Goal: Information Seeking & Learning: Learn about a topic

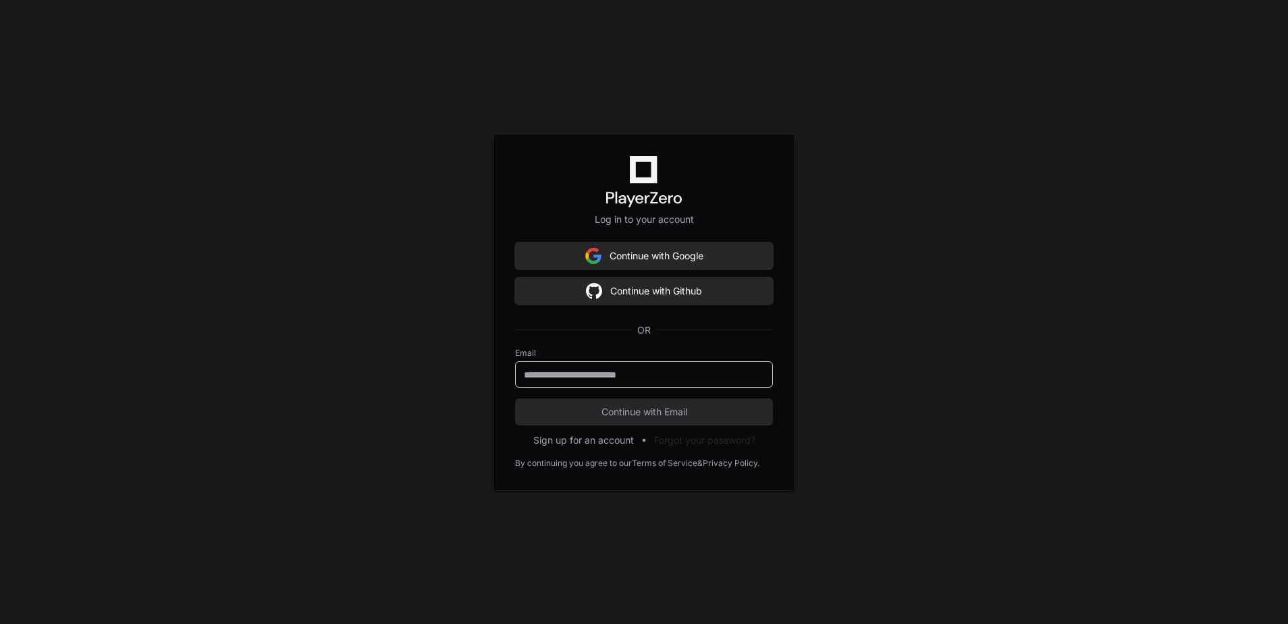
click at [713, 380] on input "email" at bounding box center [644, 375] width 240 height 14
type input "**********"
click at [640, 400] on button "Continue with Email" at bounding box center [644, 411] width 258 height 27
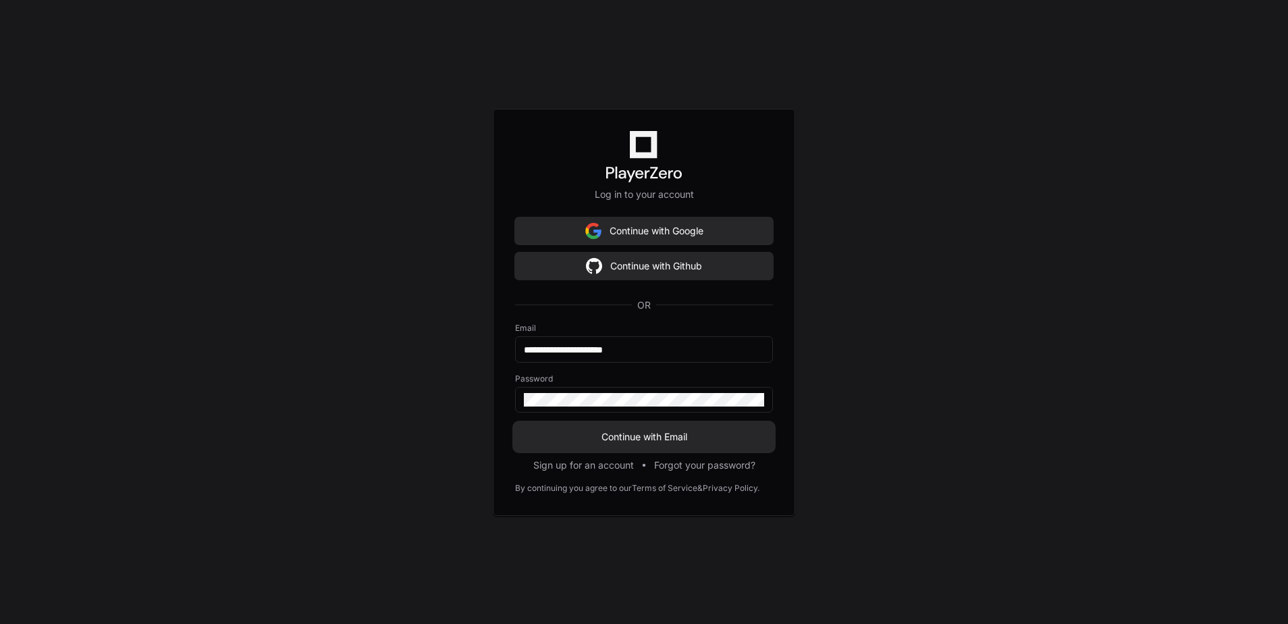
click at [644, 445] on button "Continue with Email" at bounding box center [644, 436] width 258 height 27
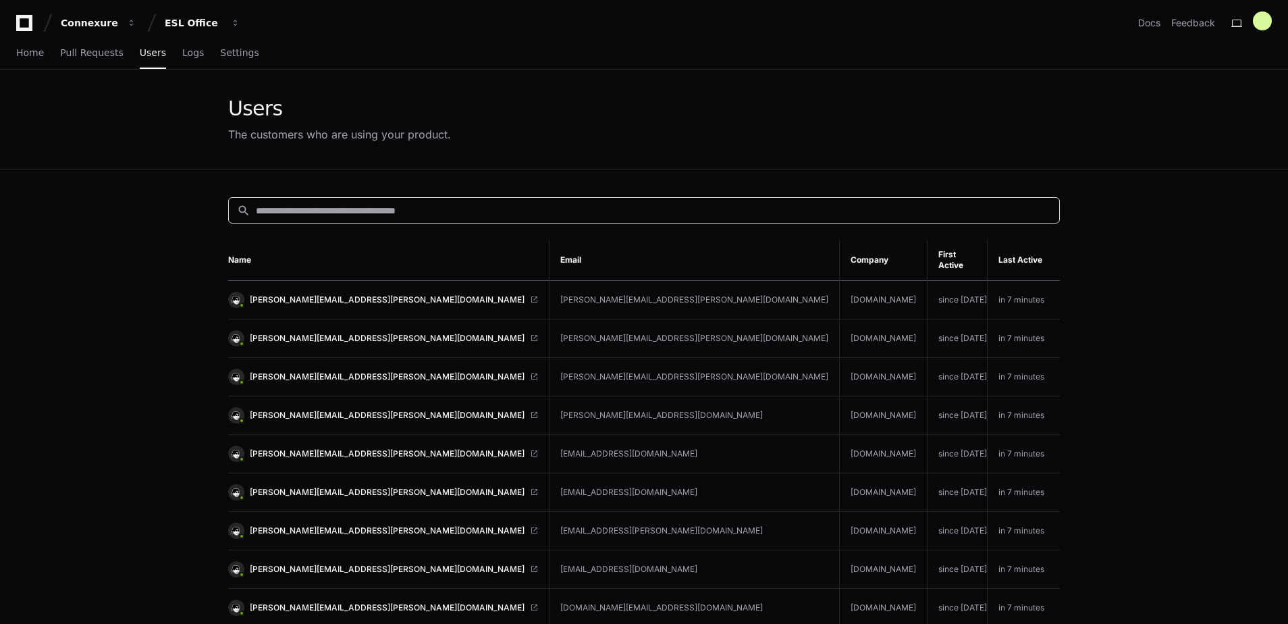
click at [515, 211] on input at bounding box center [654, 211] width 796 height 14
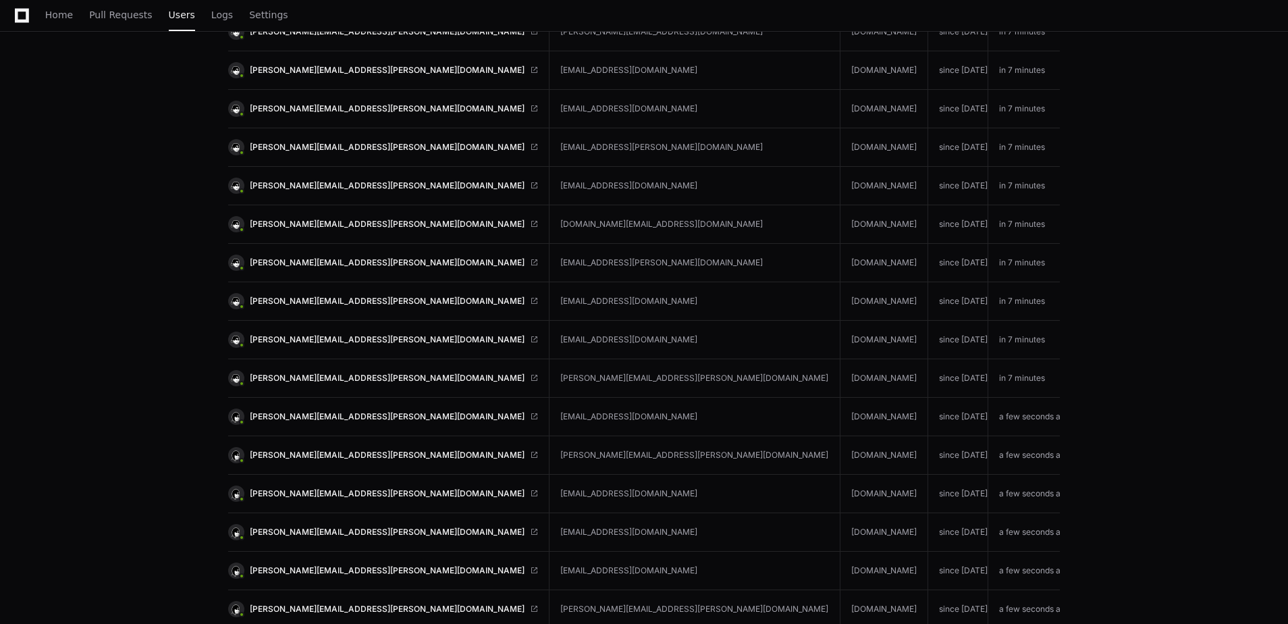
scroll to position [384, 0]
type input "*********"
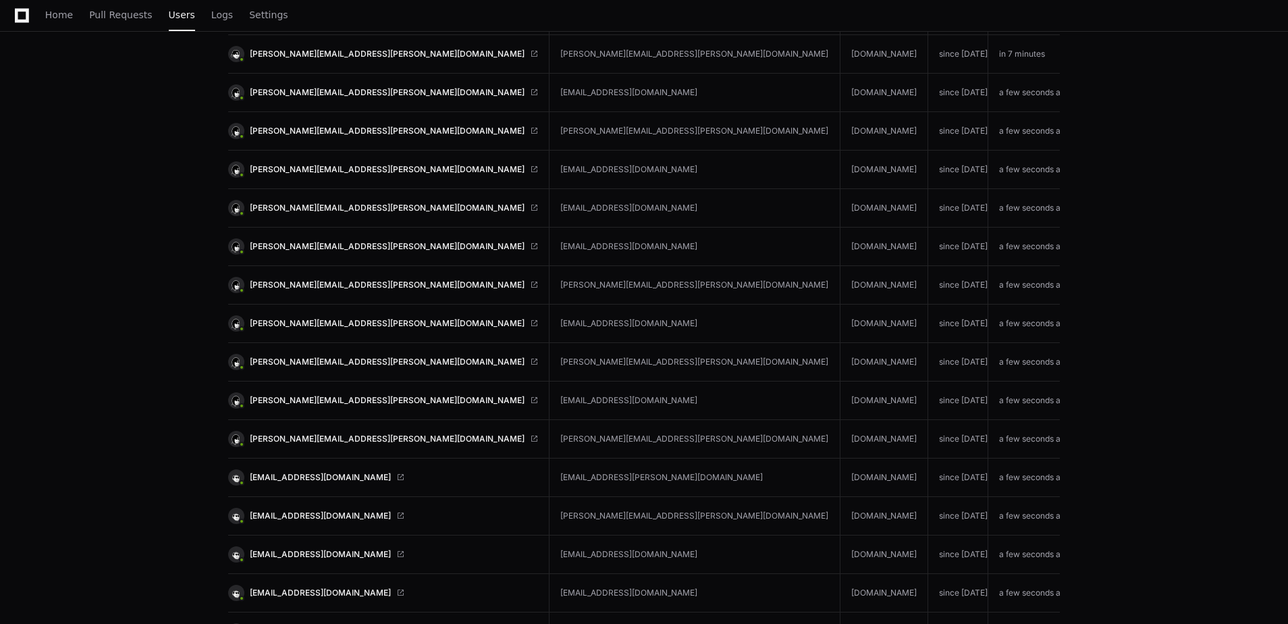
click at [334, 431] on link "[PERSON_NAME][EMAIL_ADDRESS][PERSON_NAME][DOMAIN_NAME]" at bounding box center [383, 439] width 310 height 16
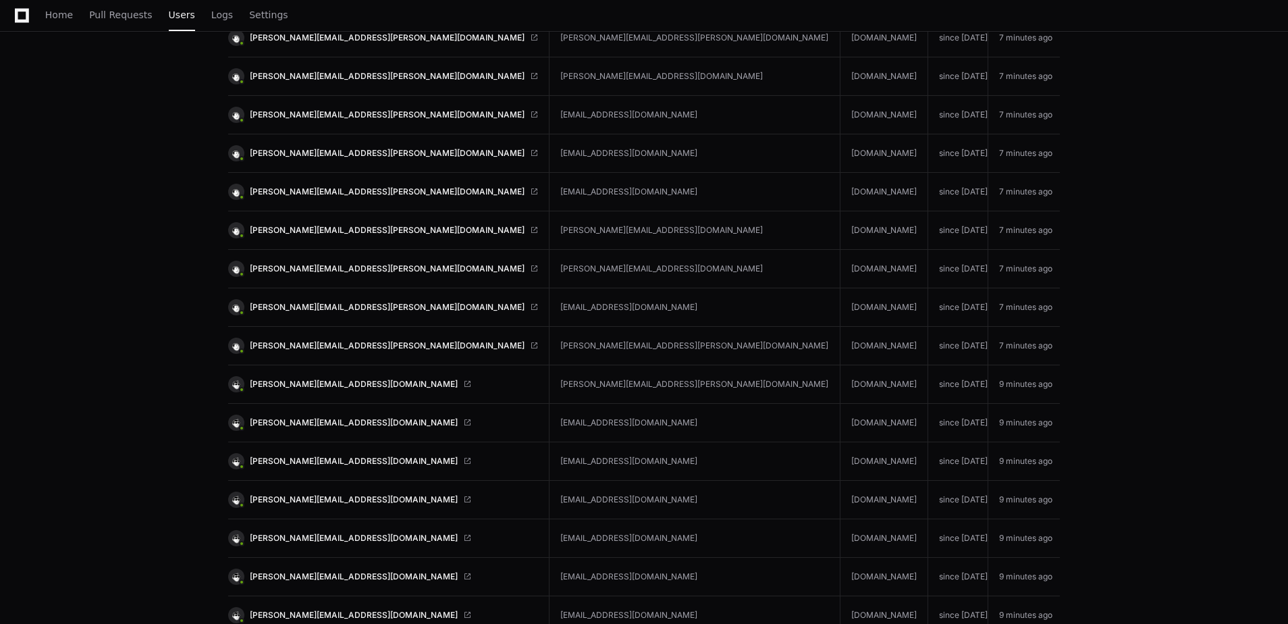
scroll to position [7037, 0]
click at [313, 340] on span "william.thornhill@carefirst.com" at bounding box center [387, 345] width 275 height 11
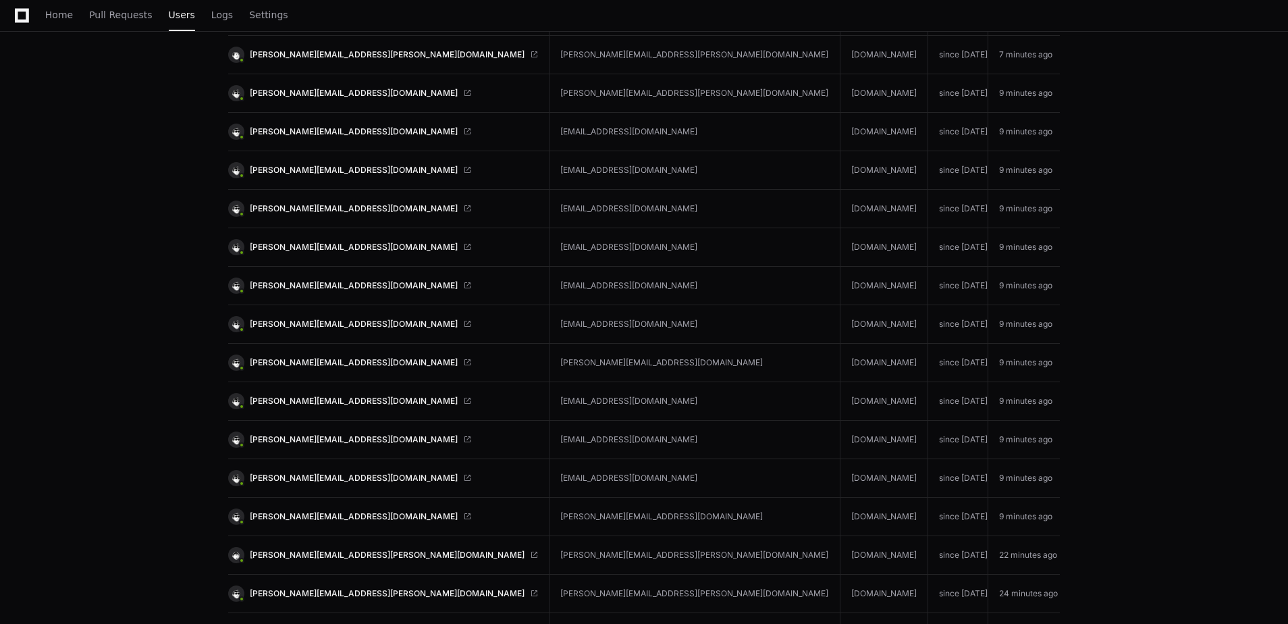
scroll to position [7336, 0]
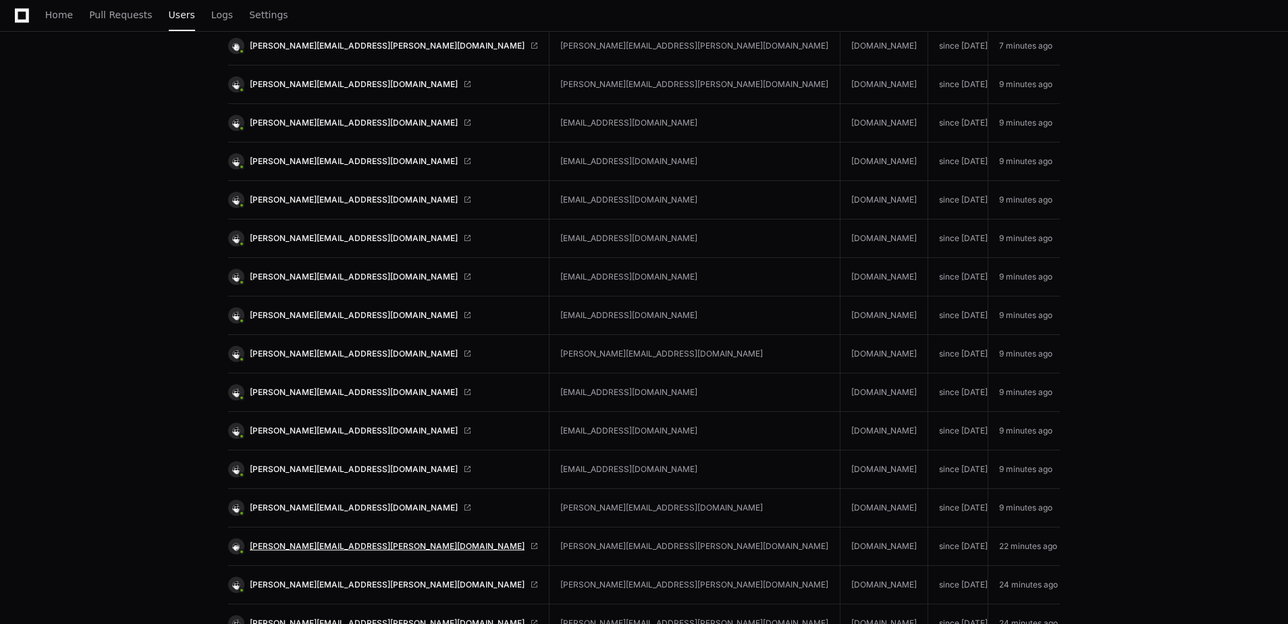
click at [313, 541] on span "[PERSON_NAME][EMAIL_ADDRESS][PERSON_NAME][DOMAIN_NAME]" at bounding box center [387, 546] width 275 height 11
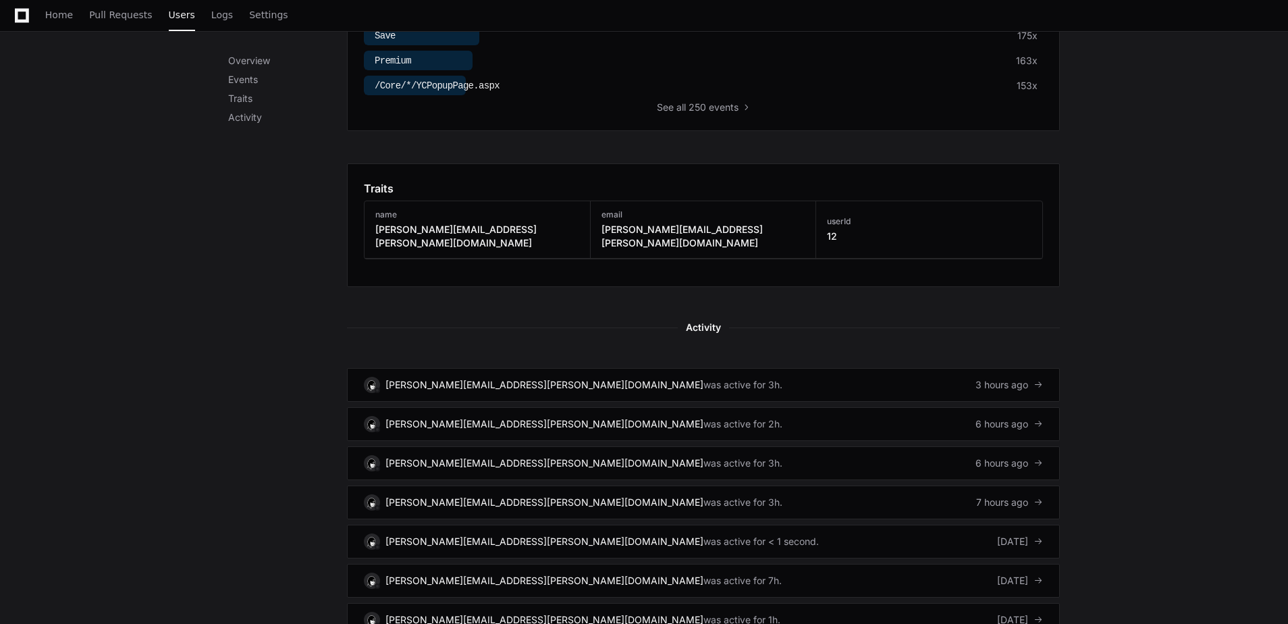
scroll to position [617, 0]
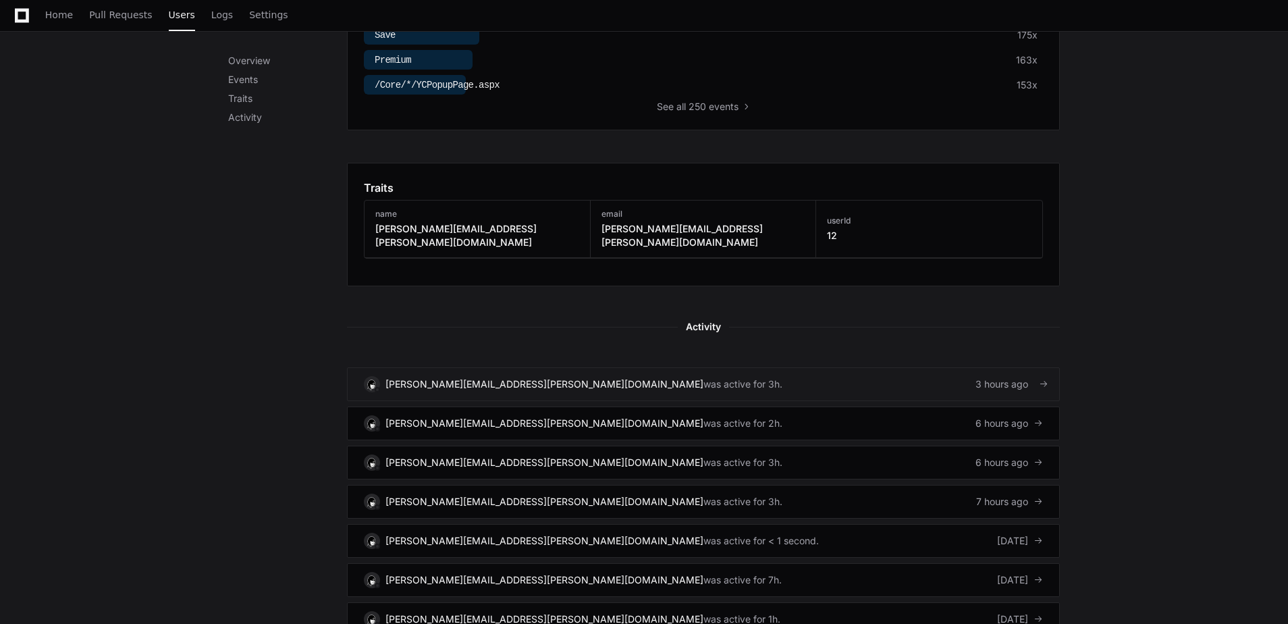
click at [928, 367] on link "cheryl.hooper@carefirst.com was active for 3h. 3 hours ago" at bounding box center [703, 384] width 713 height 34
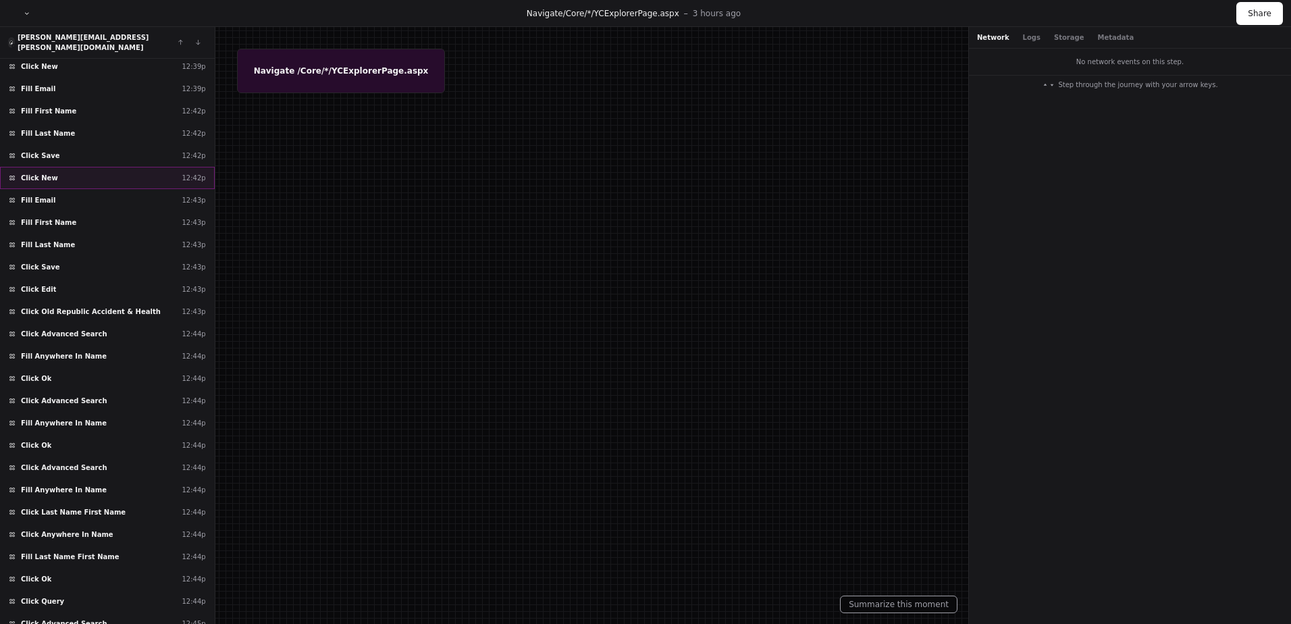
scroll to position [1162, 0]
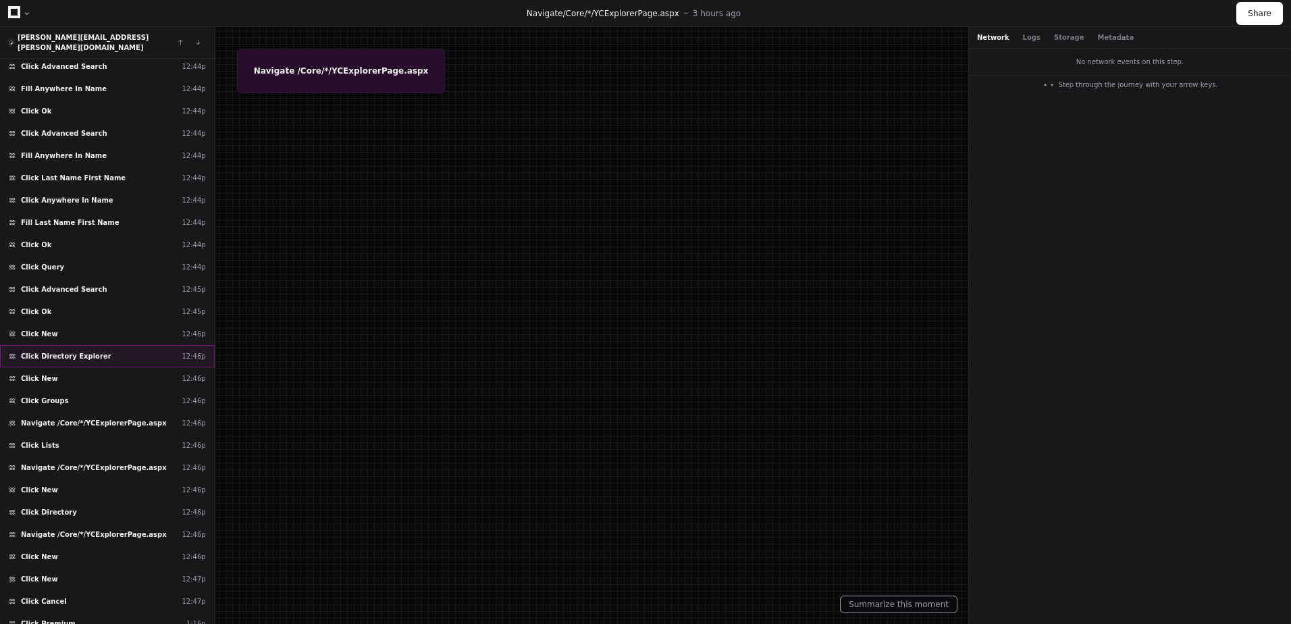
click at [101, 353] on div "Click Directory Explorer 12:46p" at bounding box center [107, 356] width 215 height 22
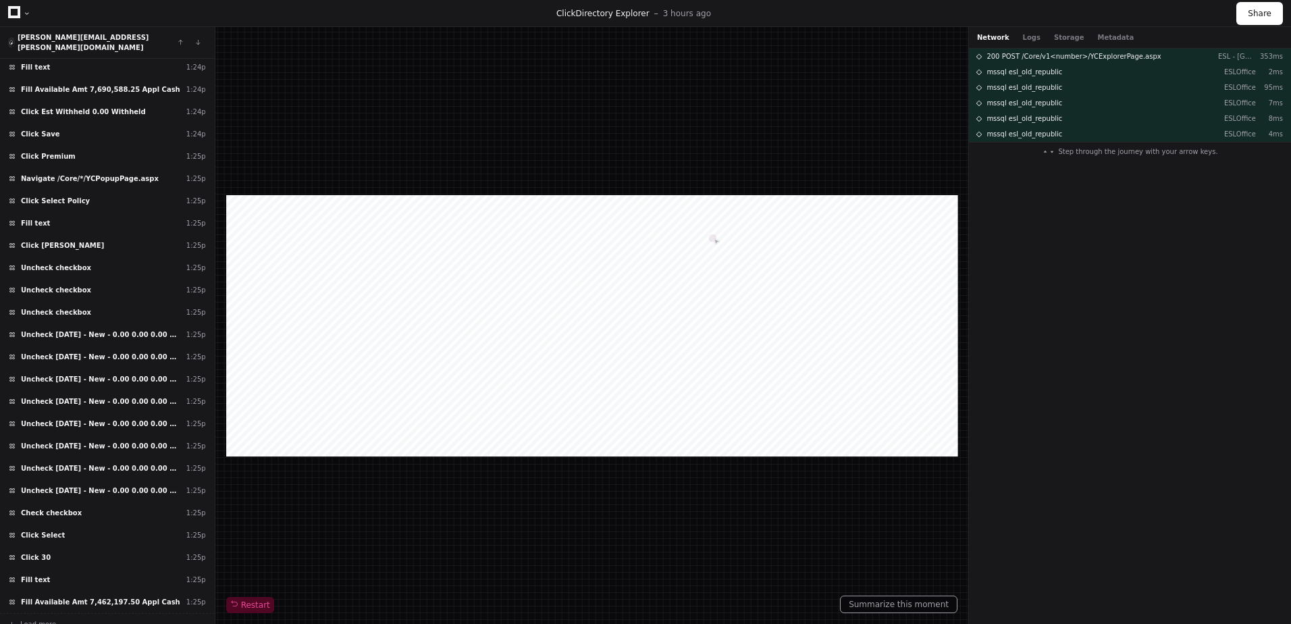
scroll to position [5841, 0]
click at [112, 546] on div "Click 30 1:25p" at bounding box center [107, 557] width 215 height 22
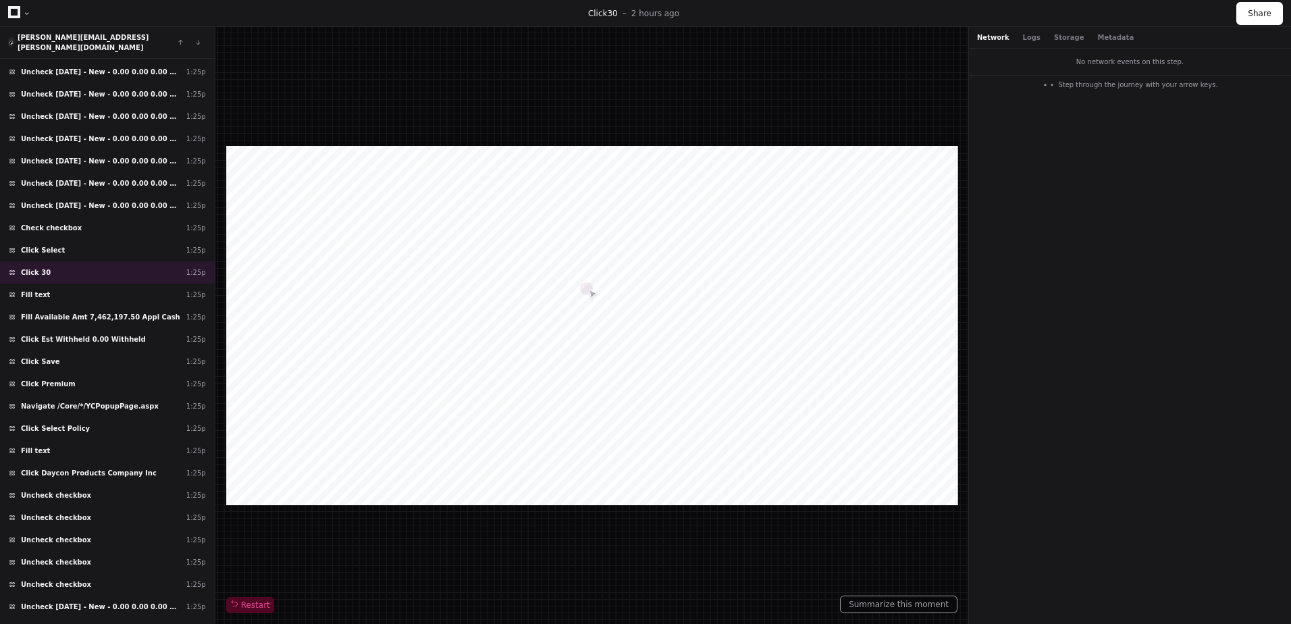
scroll to position [6176, 0]
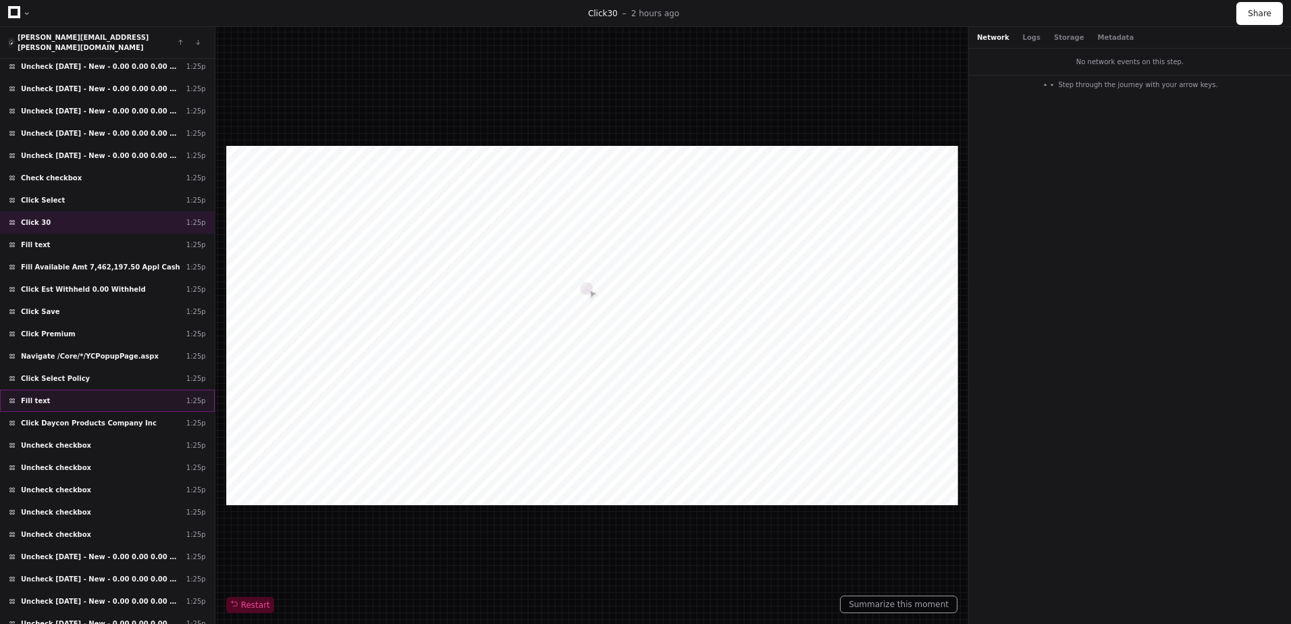
click at [70, 400] on div "Fill text 1:25p" at bounding box center [107, 401] width 215 height 22
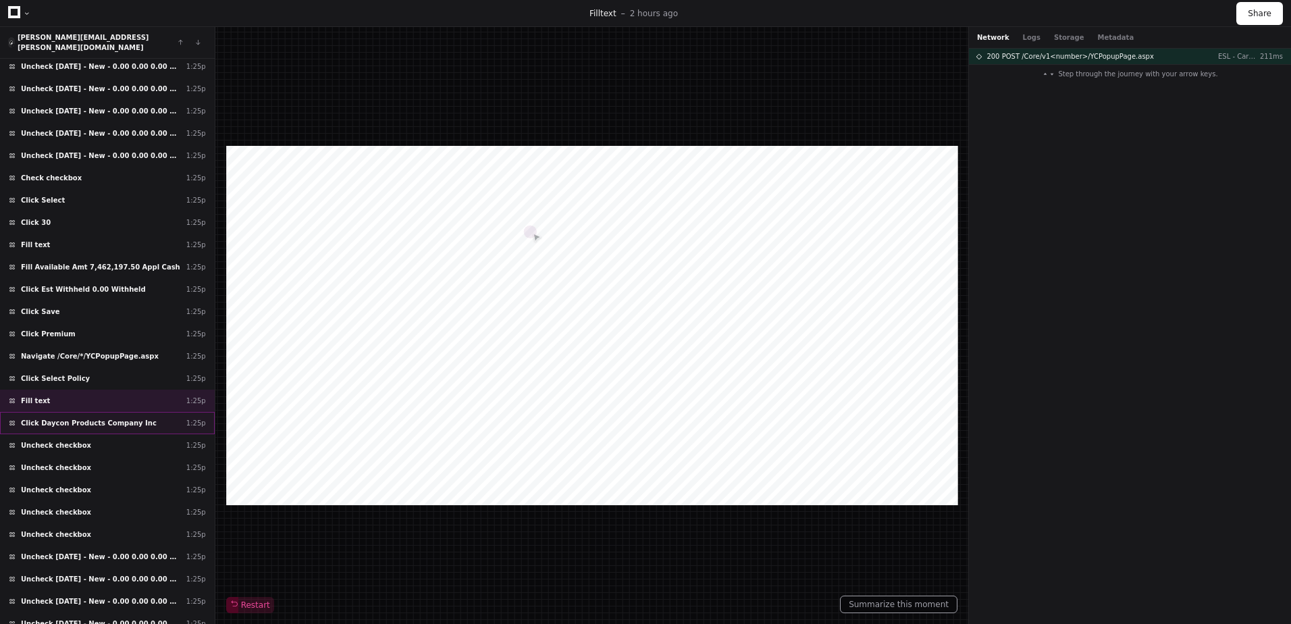
click at [69, 418] on span "Click Daycon Products Company Inc" at bounding box center [89, 423] width 136 height 10
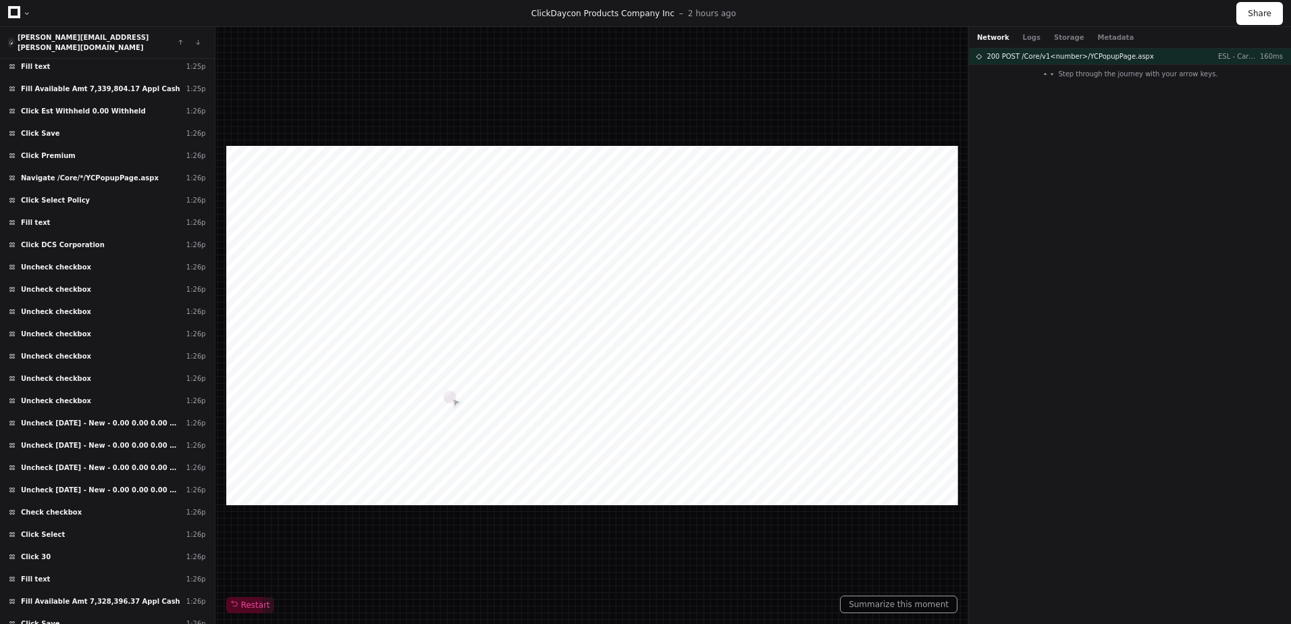
scroll to position [7178, 0]
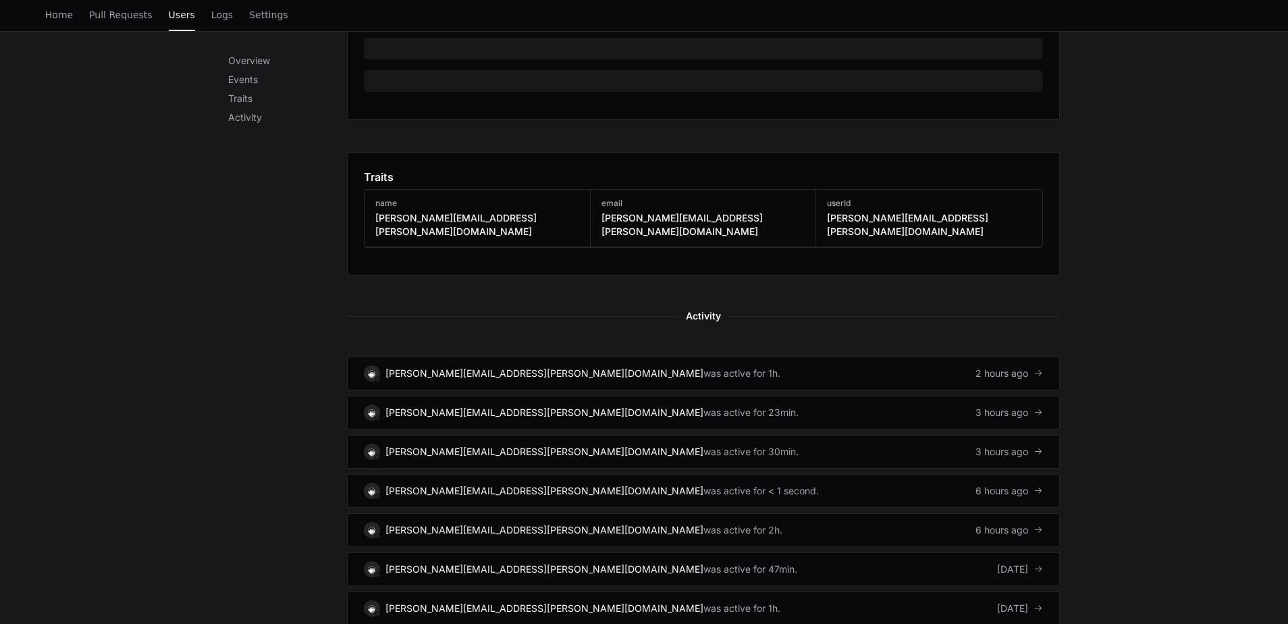
scroll to position [617, 0]
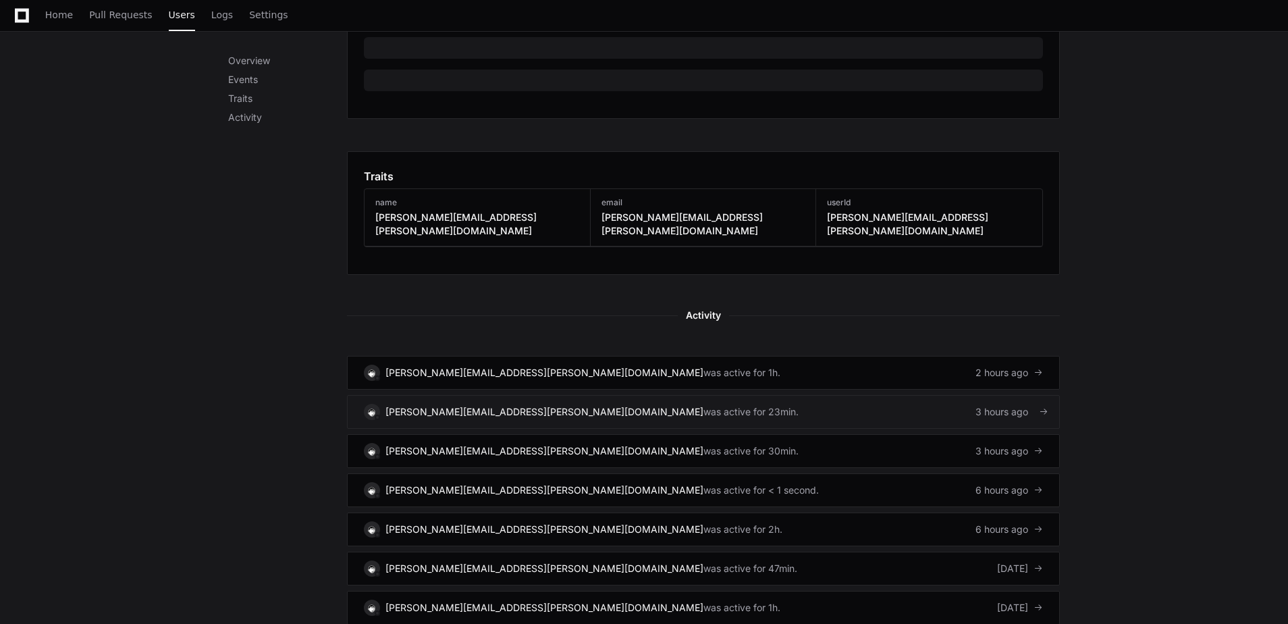
click at [979, 405] on div "3 hours ago" at bounding box center [1010, 412] width 68 height 14
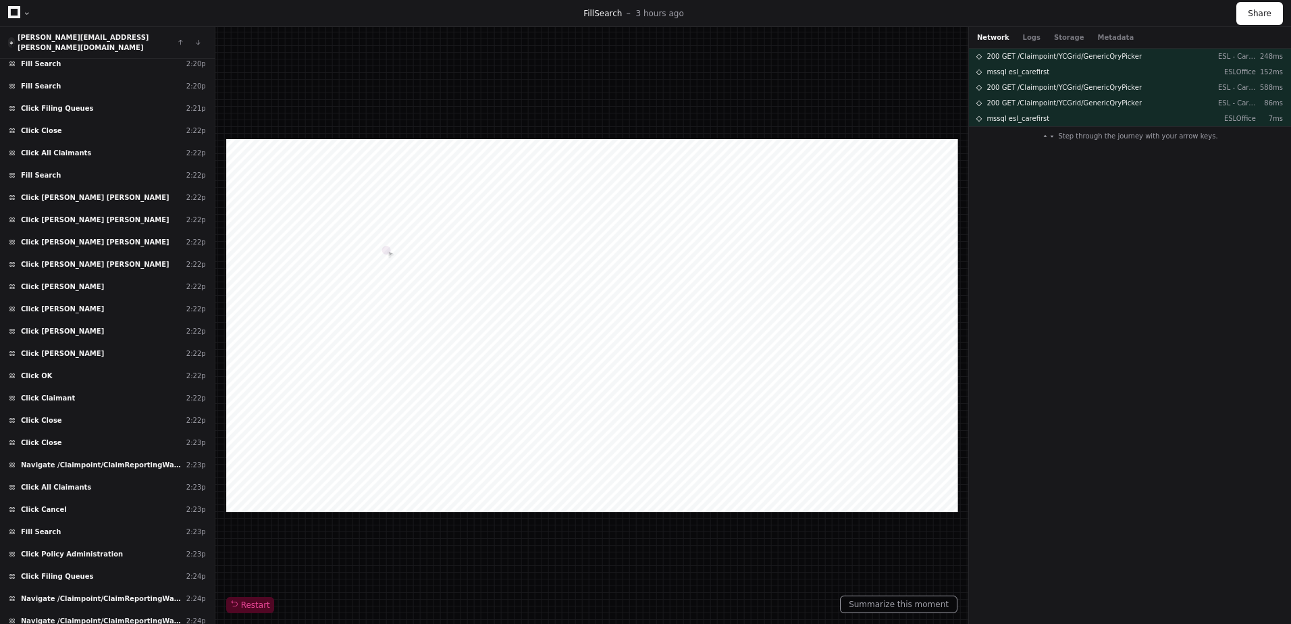
scroll to position [4504, 0]
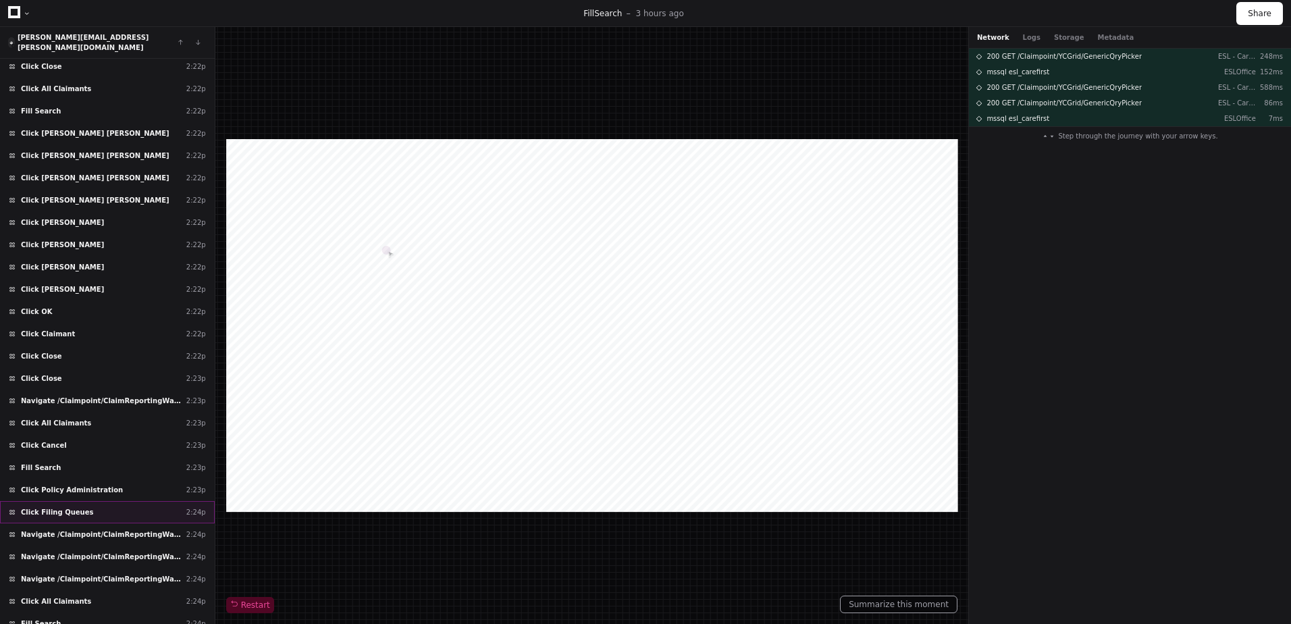
click at [98, 501] on div "Click Filing Queues 2:24p" at bounding box center [107, 512] width 215 height 22
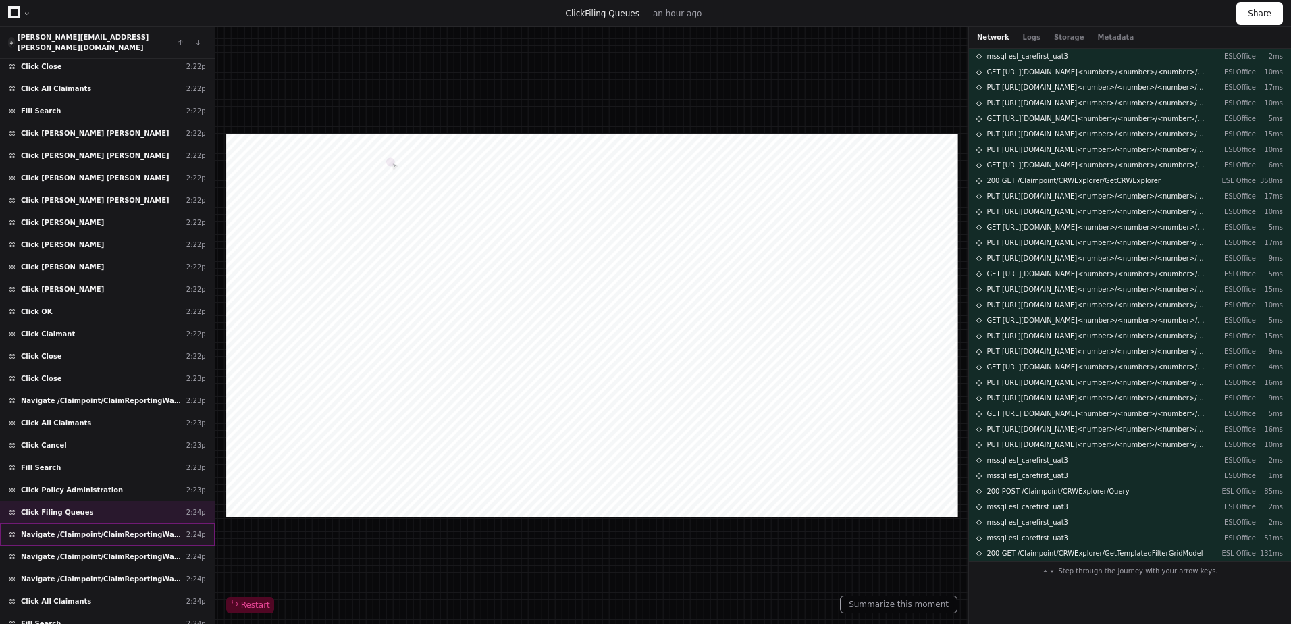
click at [93, 523] on div "Navigate /Claimpoint/ClaimReportingWarehouse/CRW 2:24p" at bounding box center [107, 534] width 215 height 22
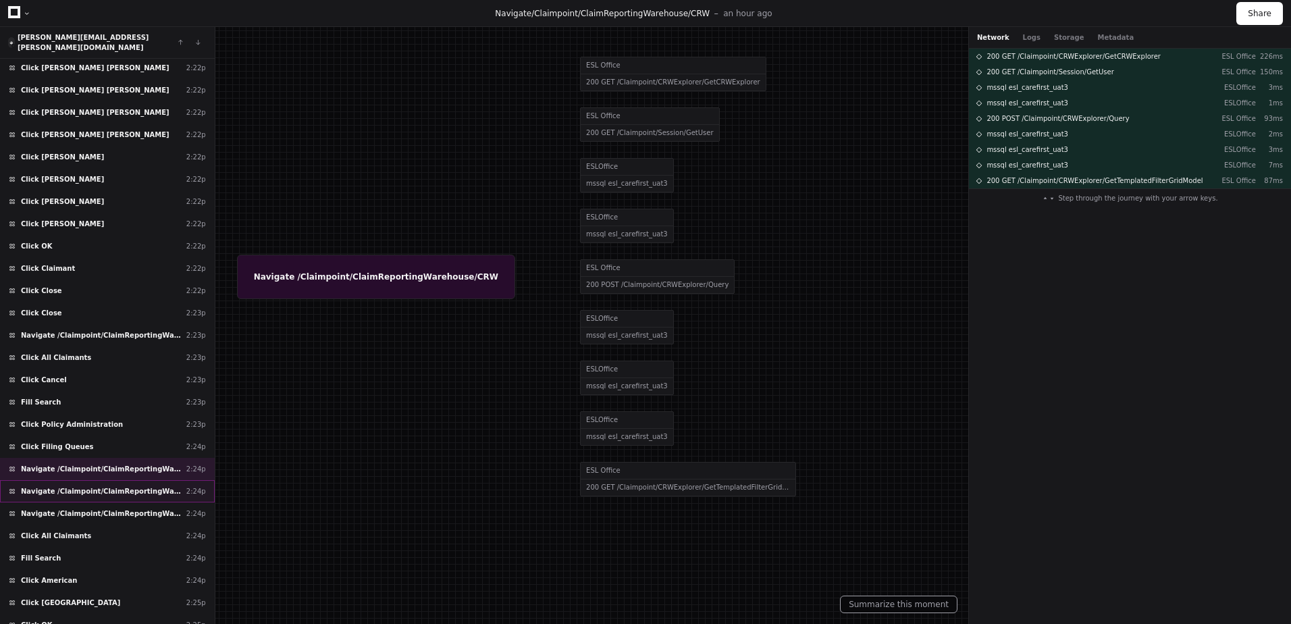
scroll to position [4570, 0]
click at [73, 524] on div "Click All Claimants 2:24p" at bounding box center [107, 535] width 215 height 22
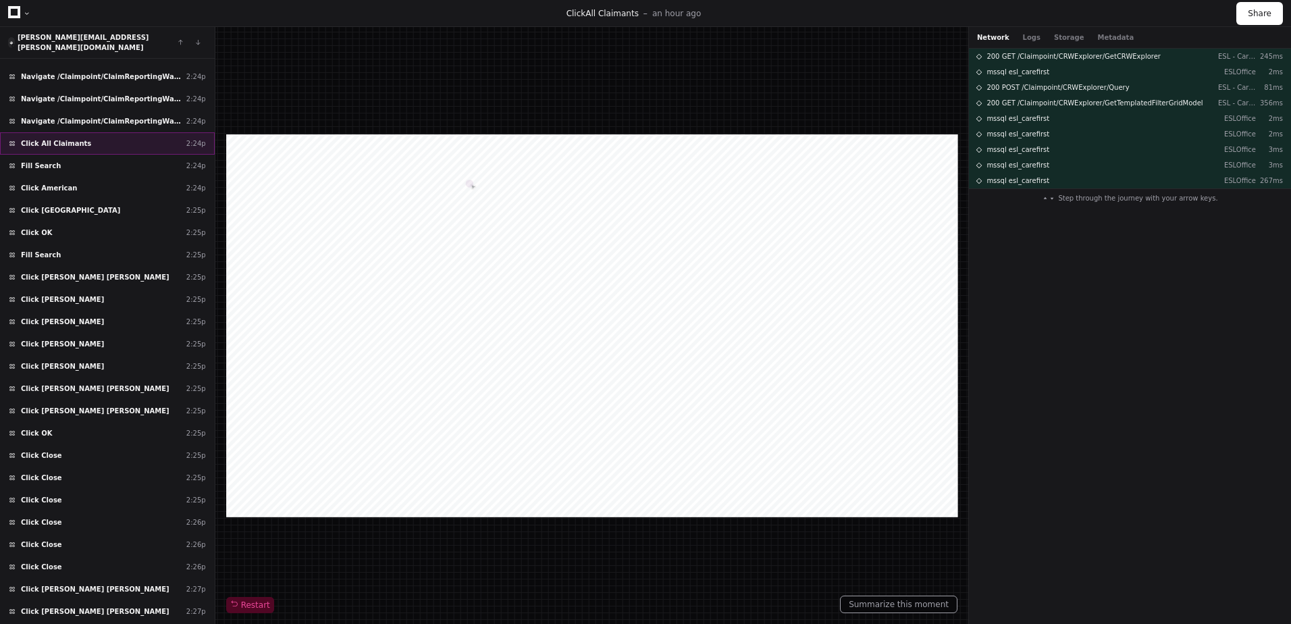
scroll to position [5173, 0]
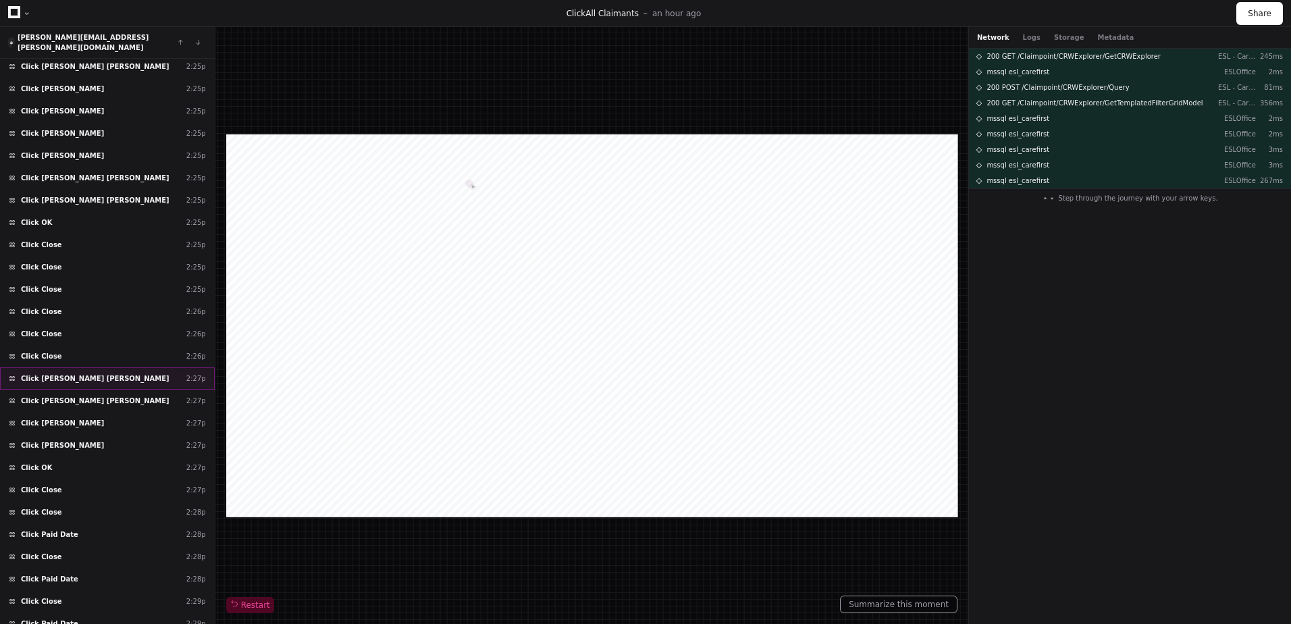
click at [63, 373] on span "Click [PERSON_NAME] [PERSON_NAME]" at bounding box center [95, 378] width 149 height 10
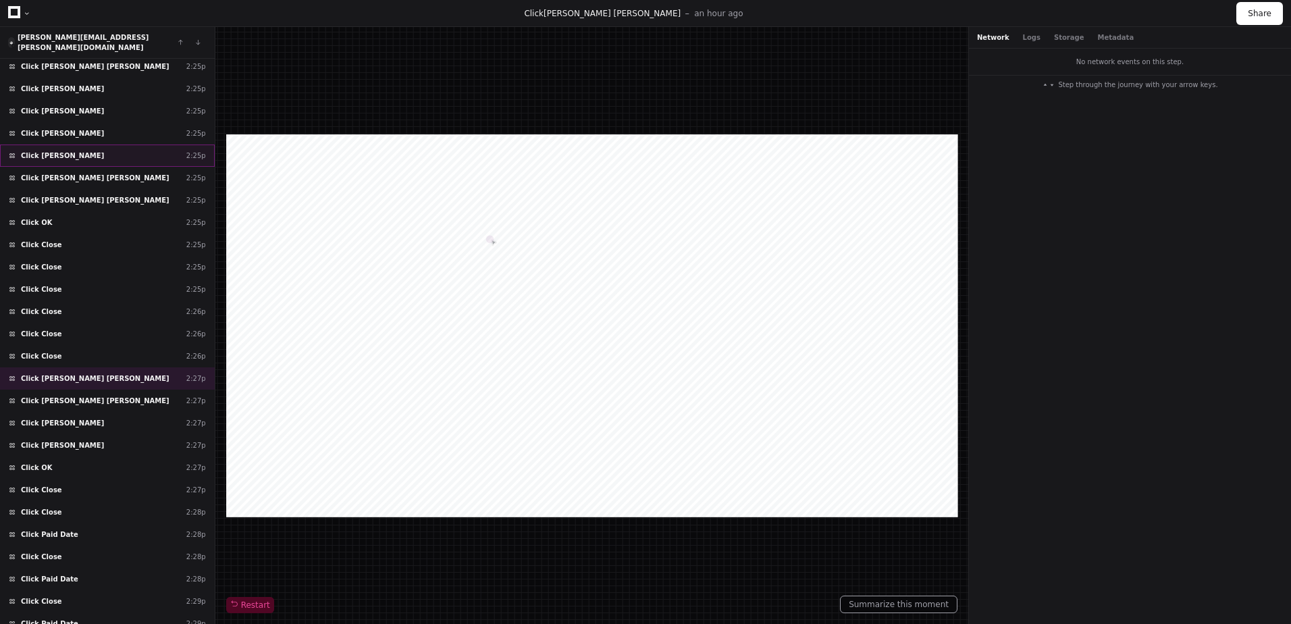
click at [45, 151] on span "Click [PERSON_NAME]" at bounding box center [62, 156] width 83 height 10
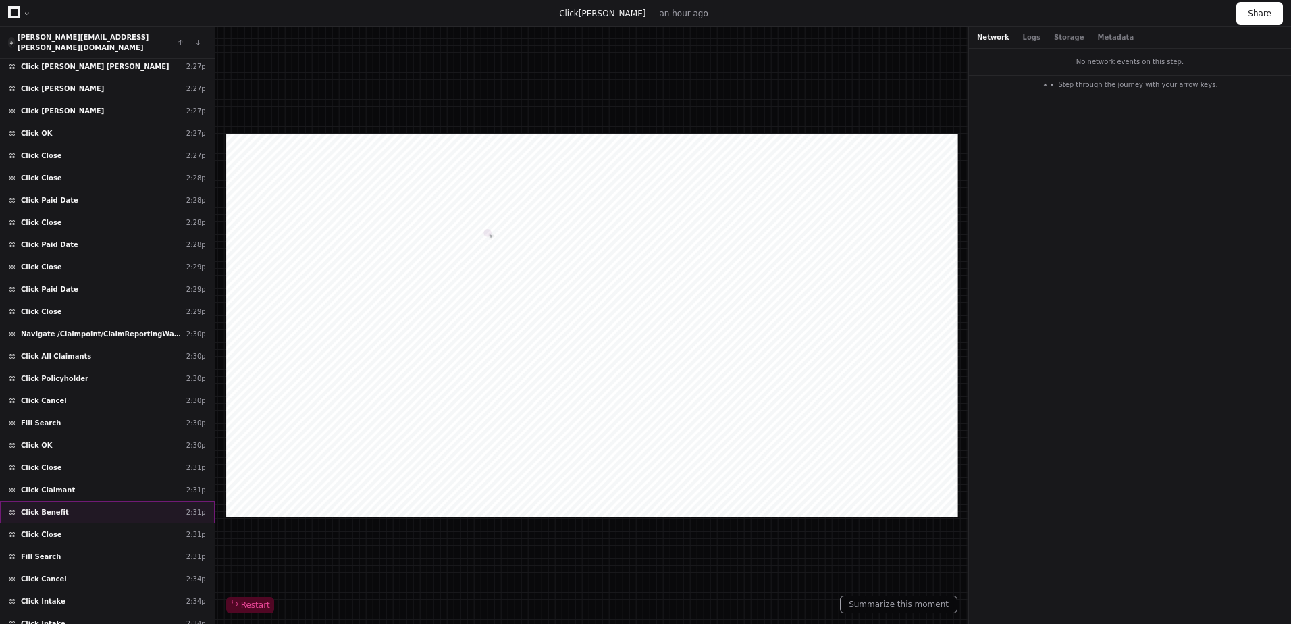
scroll to position [5841, 0]
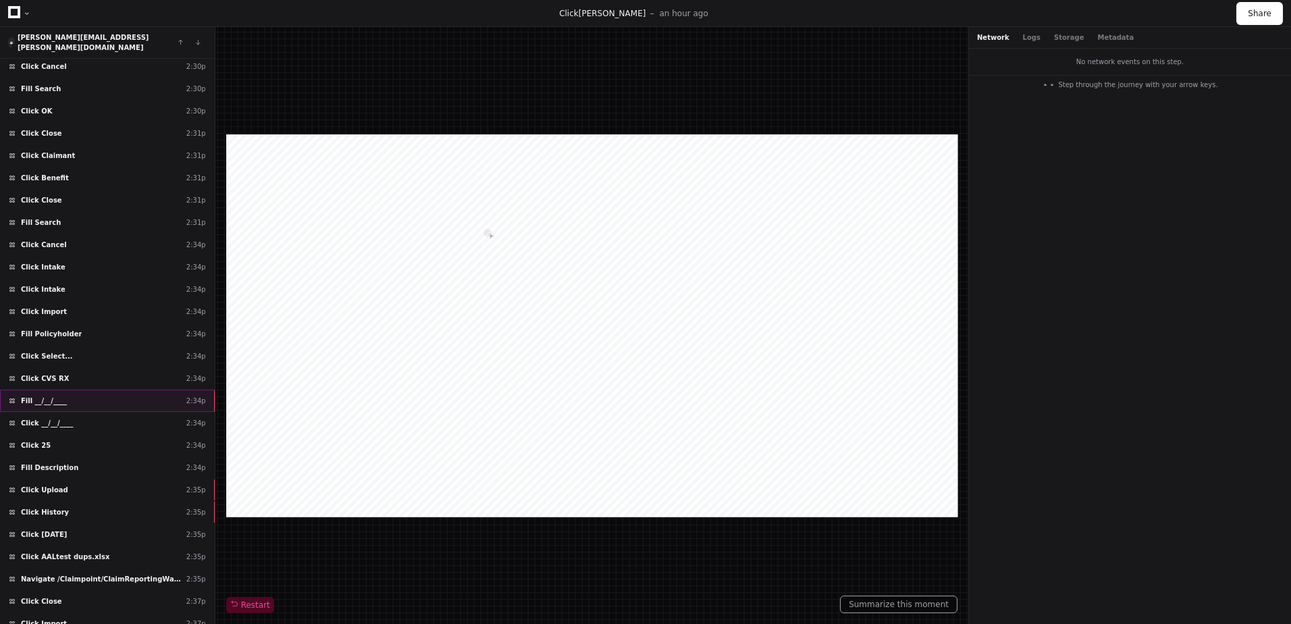
click at [72, 395] on div "Fill __/__/____ 2:34p" at bounding box center [107, 401] width 215 height 22
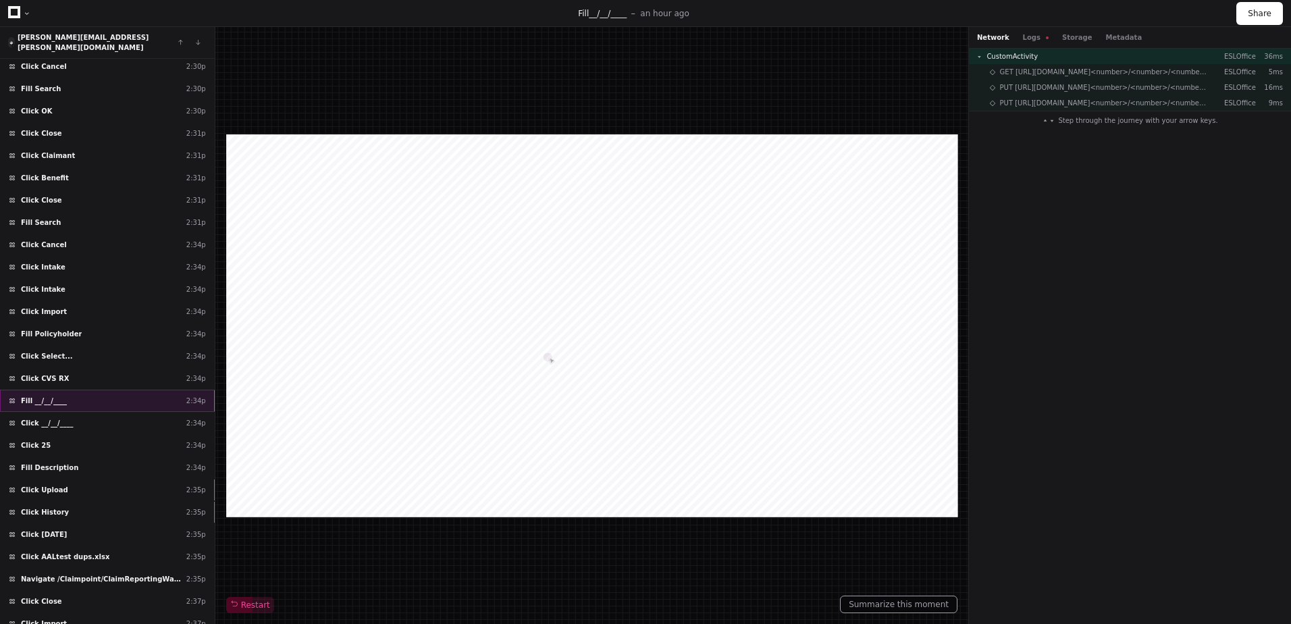
click at [72, 395] on div "Fill __/__/____ 2:34p" at bounding box center [107, 401] width 215 height 22
click at [1030, 41] on button "Logs" at bounding box center [1036, 37] width 26 height 10
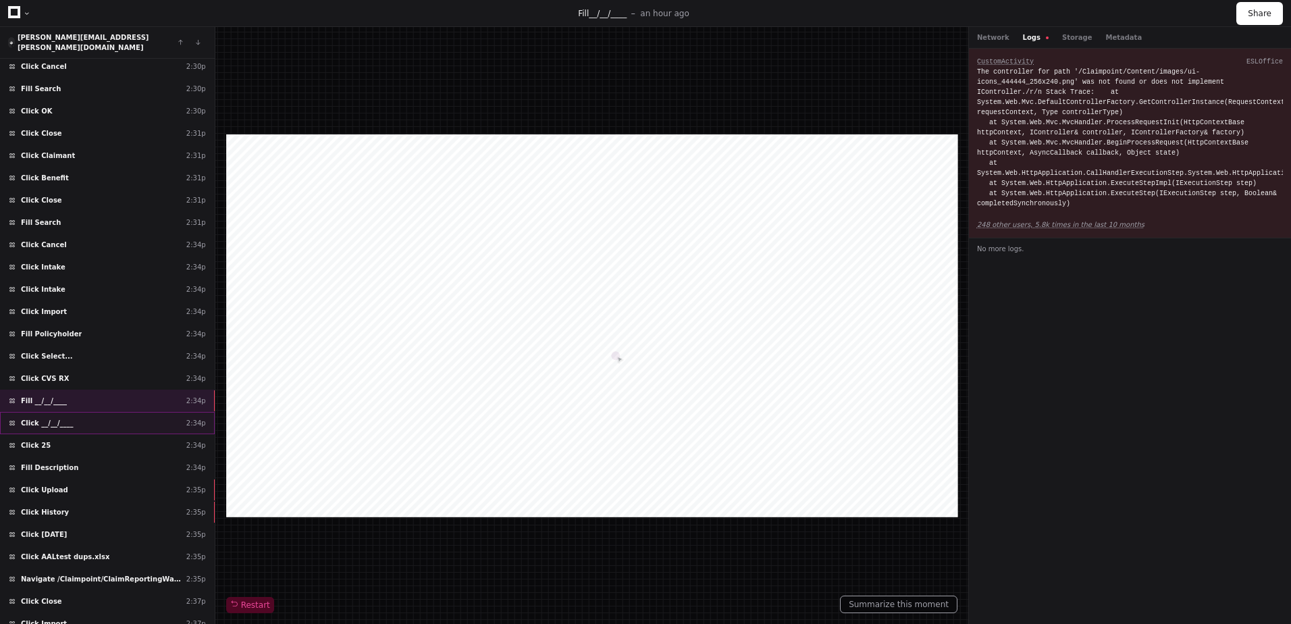
click at [149, 416] on div "Click __/__/____ 2:34p" at bounding box center [107, 423] width 215 height 22
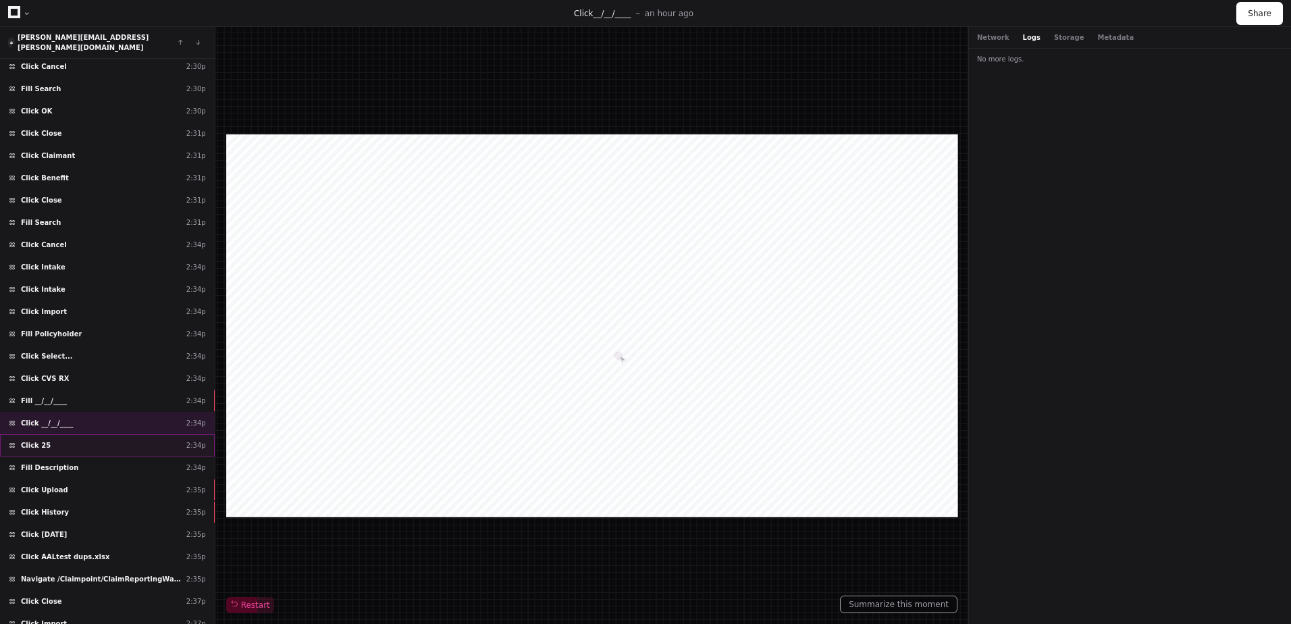
click at [146, 437] on div "Click 25 2:34p" at bounding box center [107, 445] width 215 height 22
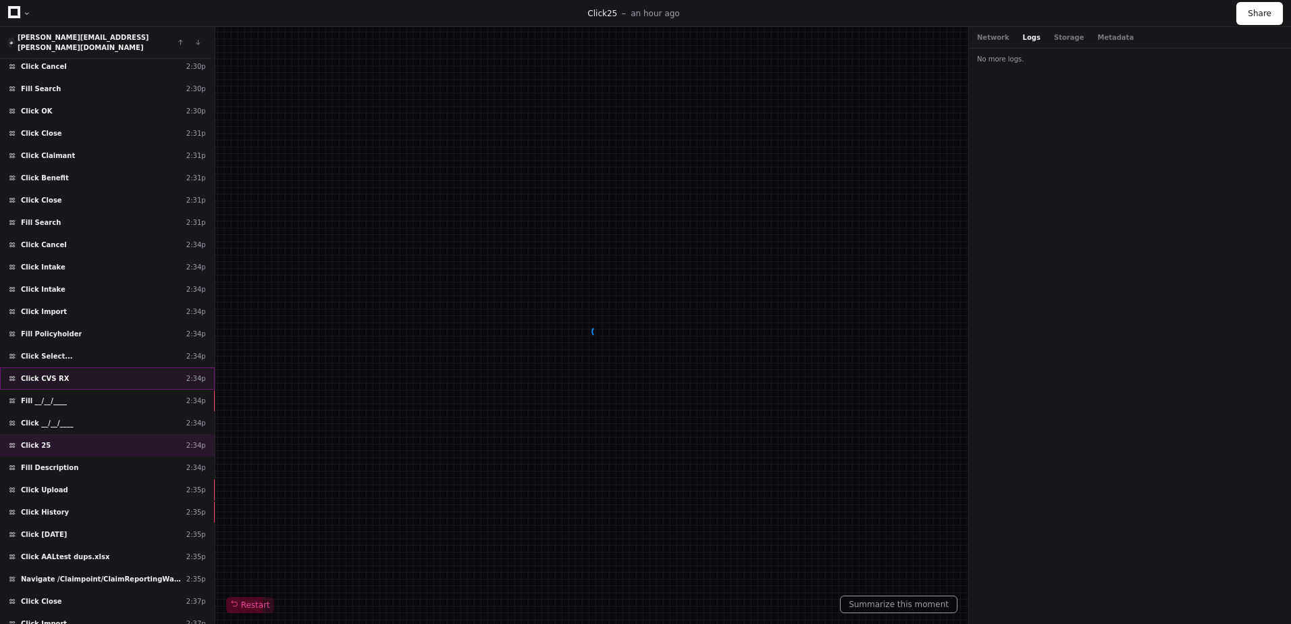
click at [134, 367] on div "Click CVS RX 2:34p" at bounding box center [107, 378] width 215 height 22
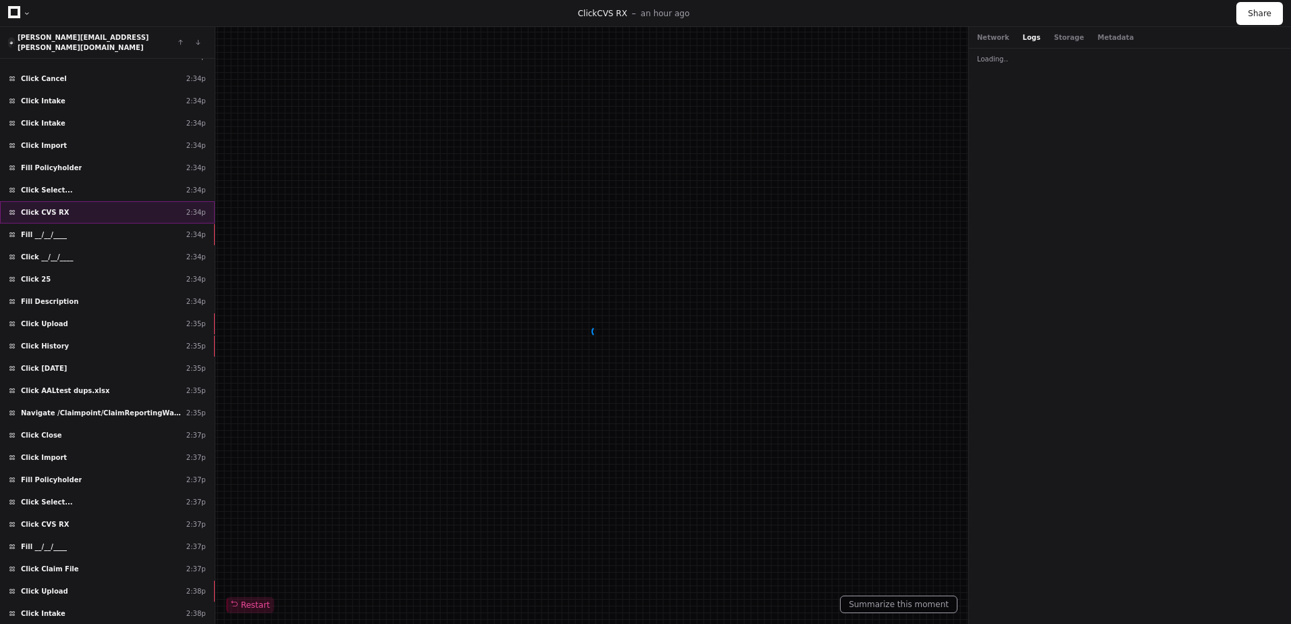
scroll to position [6007, 0]
click at [151, 313] on div "Click Upload 2:35p" at bounding box center [107, 324] width 215 height 22
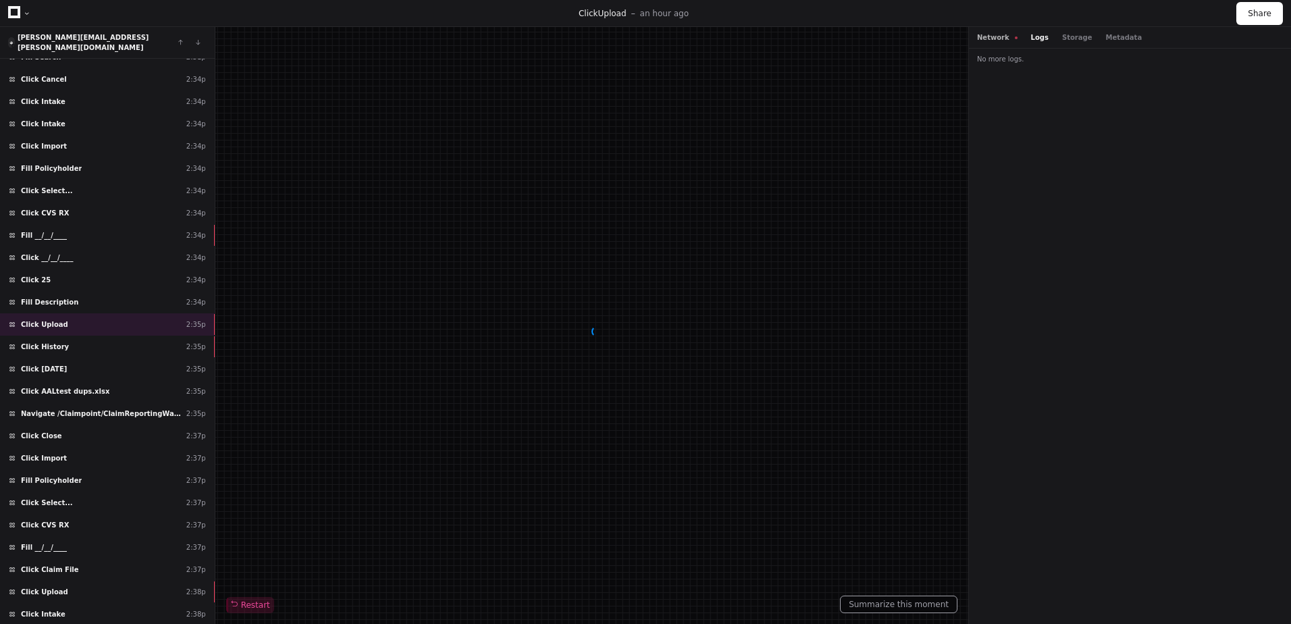
click at [993, 38] on button "Network" at bounding box center [997, 37] width 41 height 10
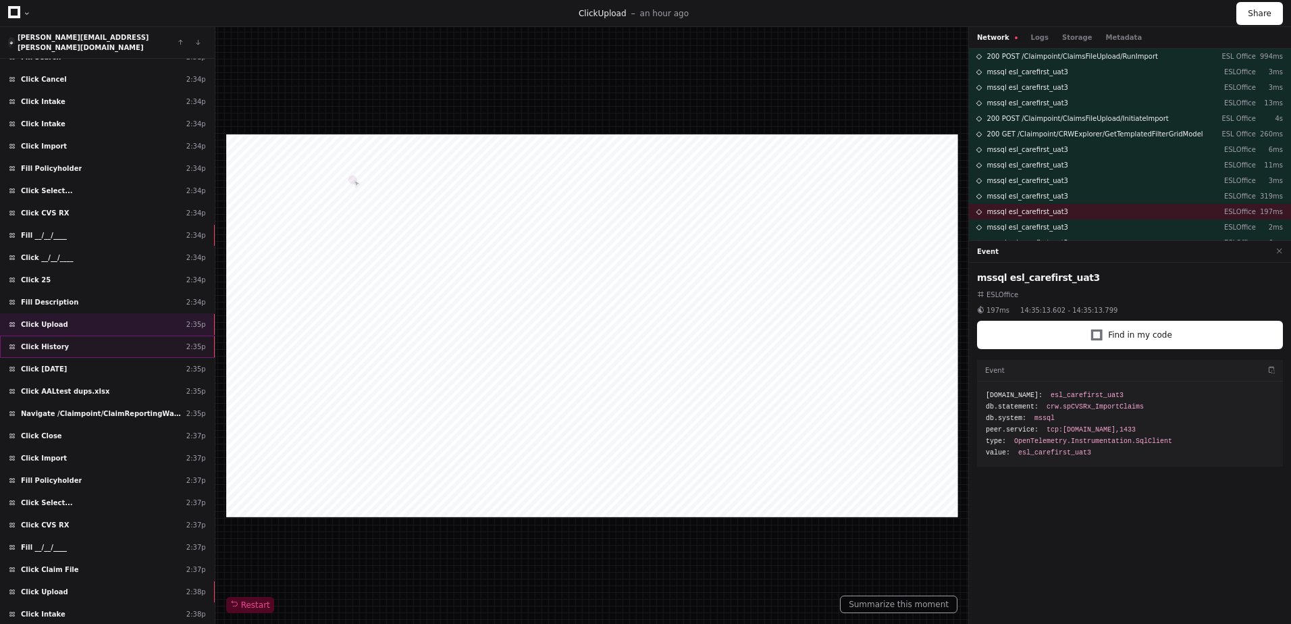
click at [70, 341] on div "Click History 2:35p" at bounding box center [107, 347] width 215 height 22
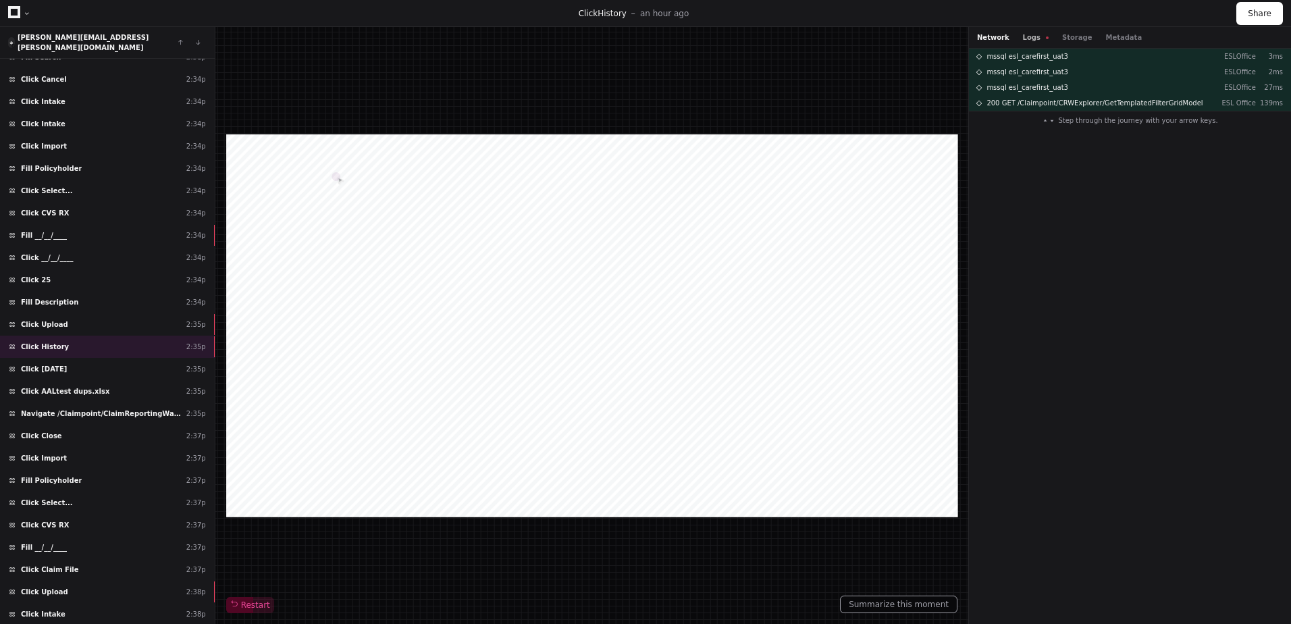
click at [1025, 34] on button "Logs" at bounding box center [1036, 37] width 26 height 10
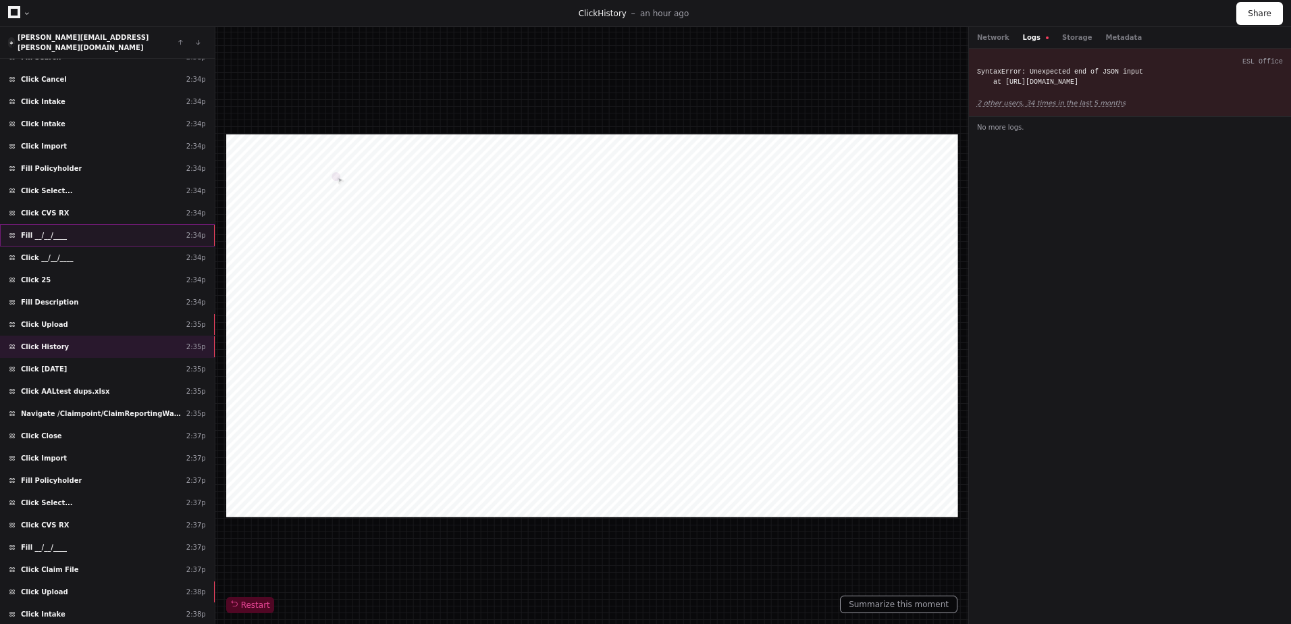
click at [73, 232] on div "Fill __/__/____ 2:34p" at bounding box center [107, 235] width 215 height 22
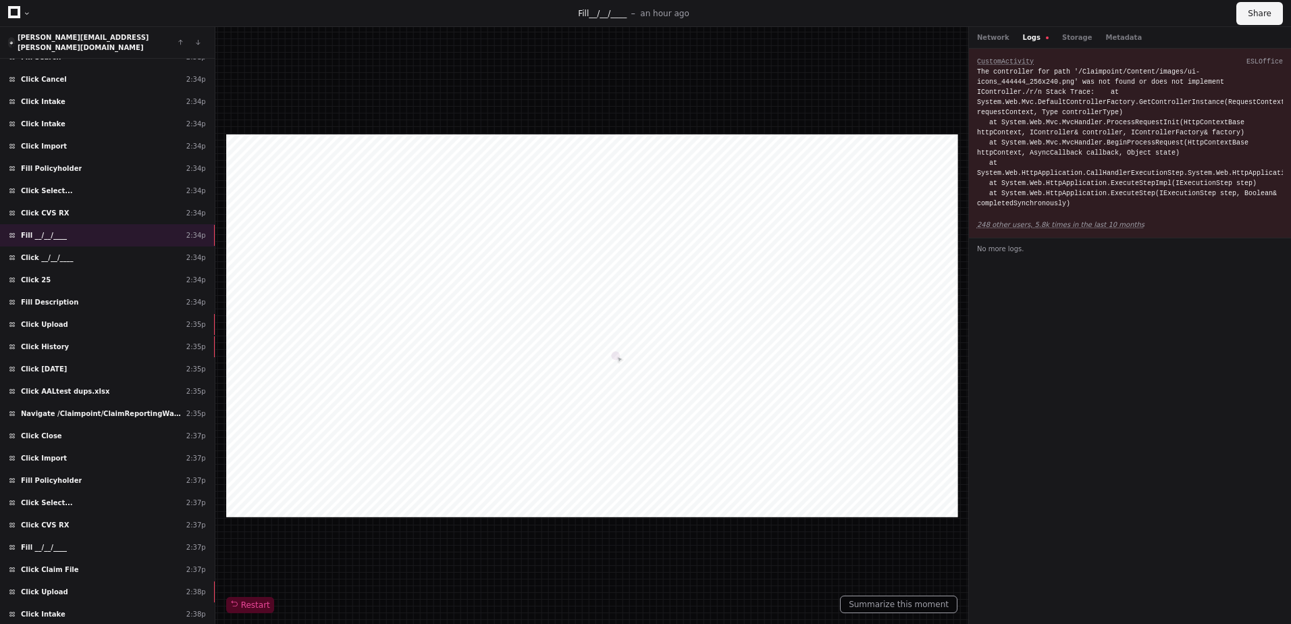
click at [1258, 14] on button "Share" at bounding box center [1259, 13] width 47 height 23
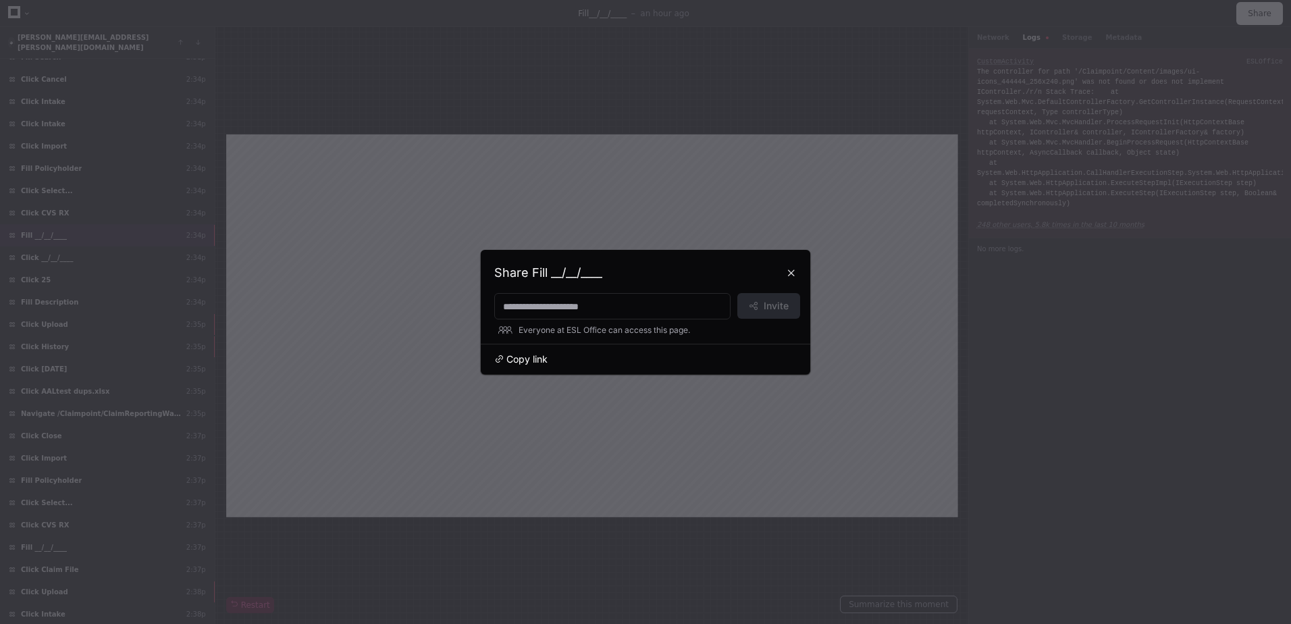
click at [514, 357] on span "Copy link" at bounding box center [526, 360] width 41 height 14
click at [788, 269] on button at bounding box center [792, 273] width 22 height 22
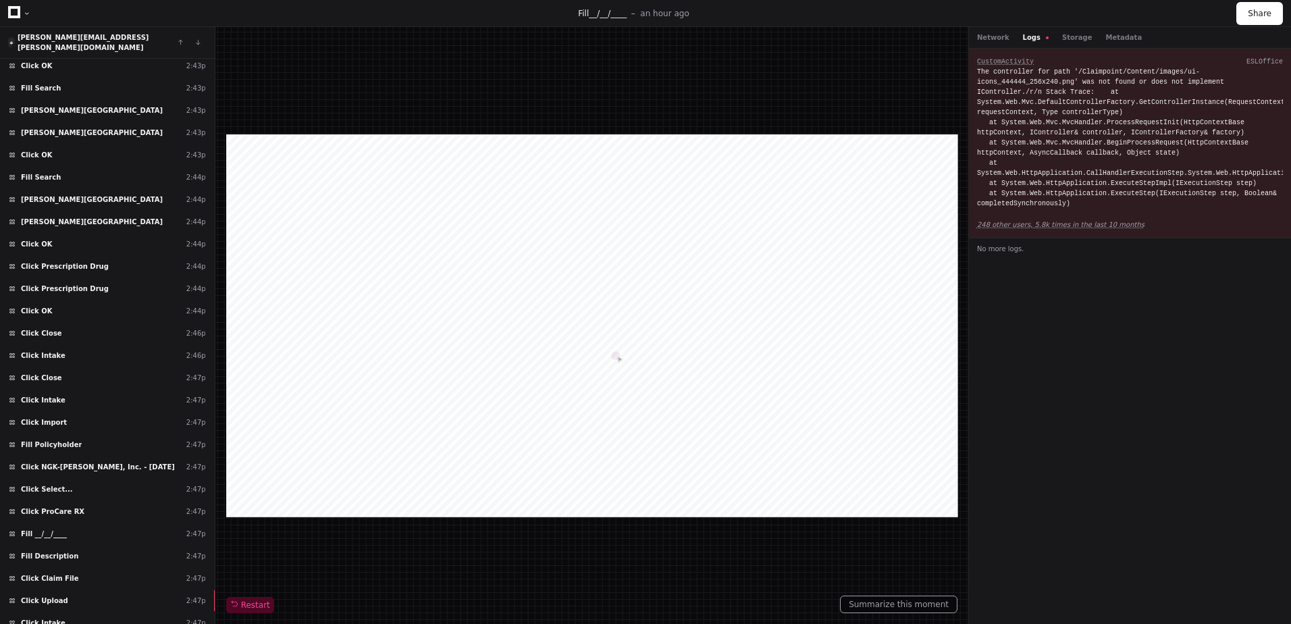
scroll to position [7602, 0]
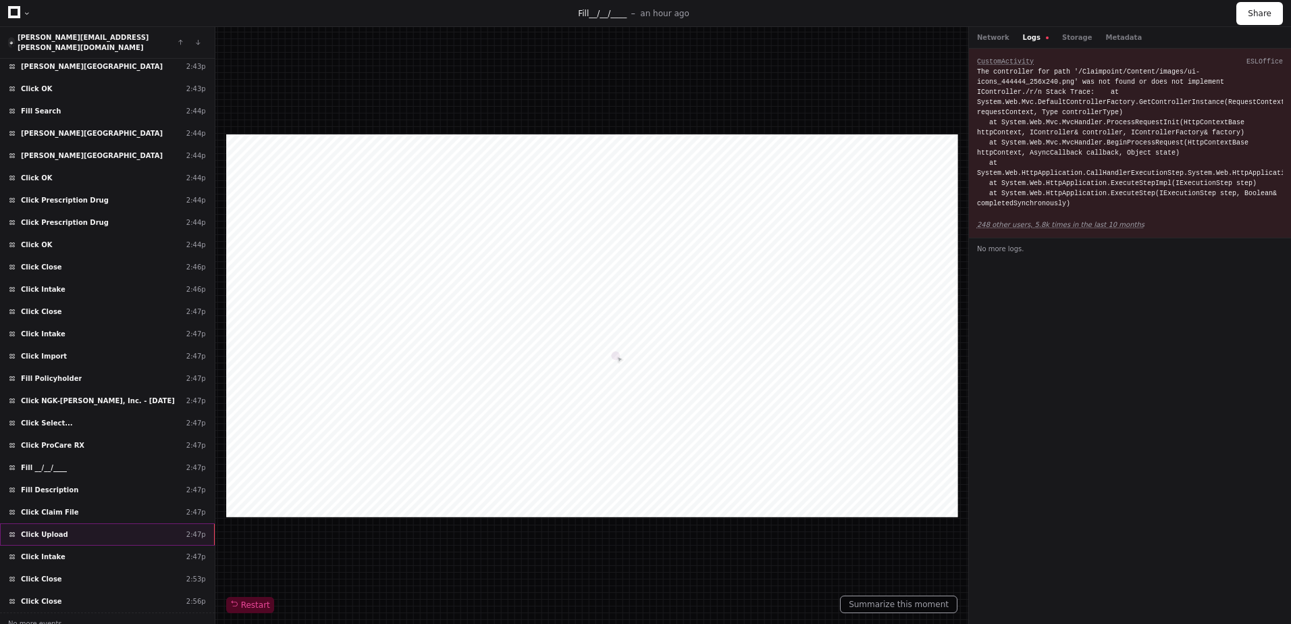
click at [66, 529] on div "Click Upload 2:47p" at bounding box center [107, 534] width 215 height 22
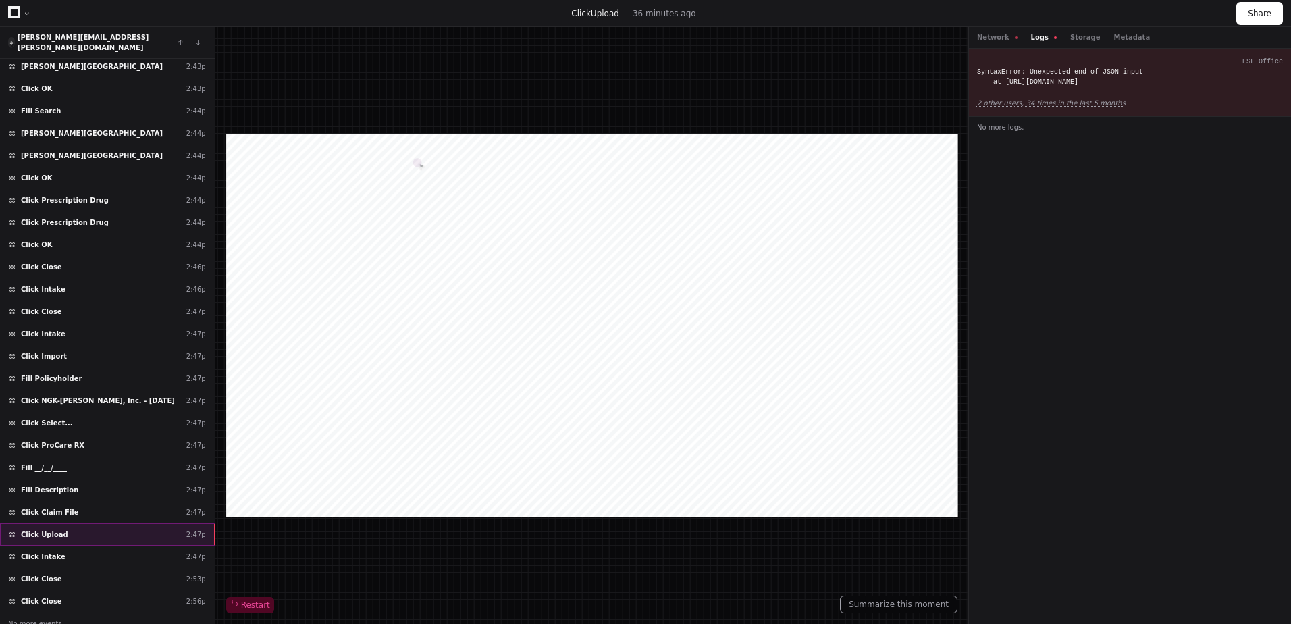
click at [87, 534] on div "Click Upload 2:47p" at bounding box center [107, 534] width 215 height 22
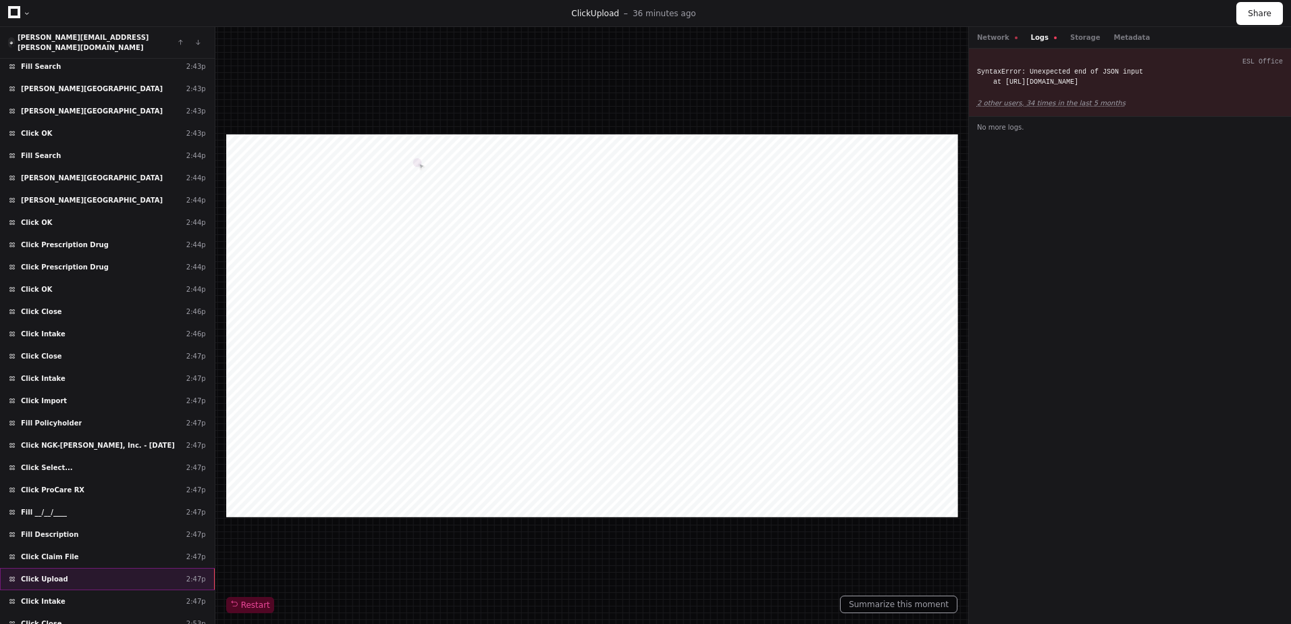
scroll to position [7602, 0]
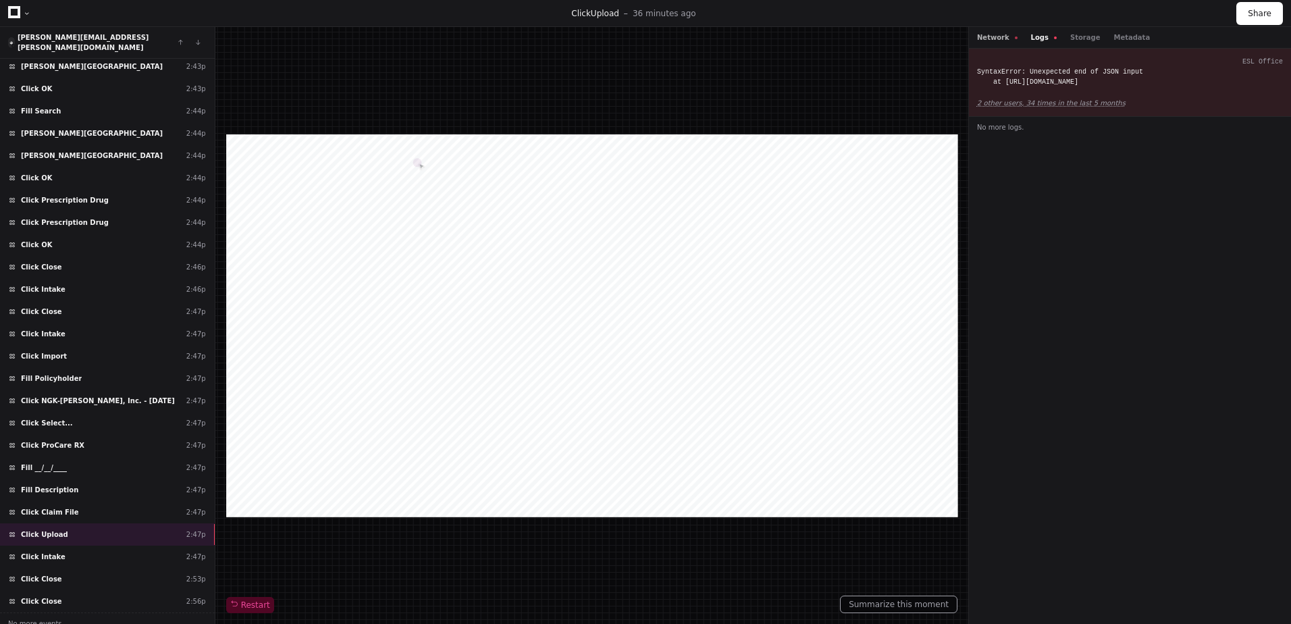
click at [1005, 39] on button "Network" at bounding box center [997, 37] width 41 height 10
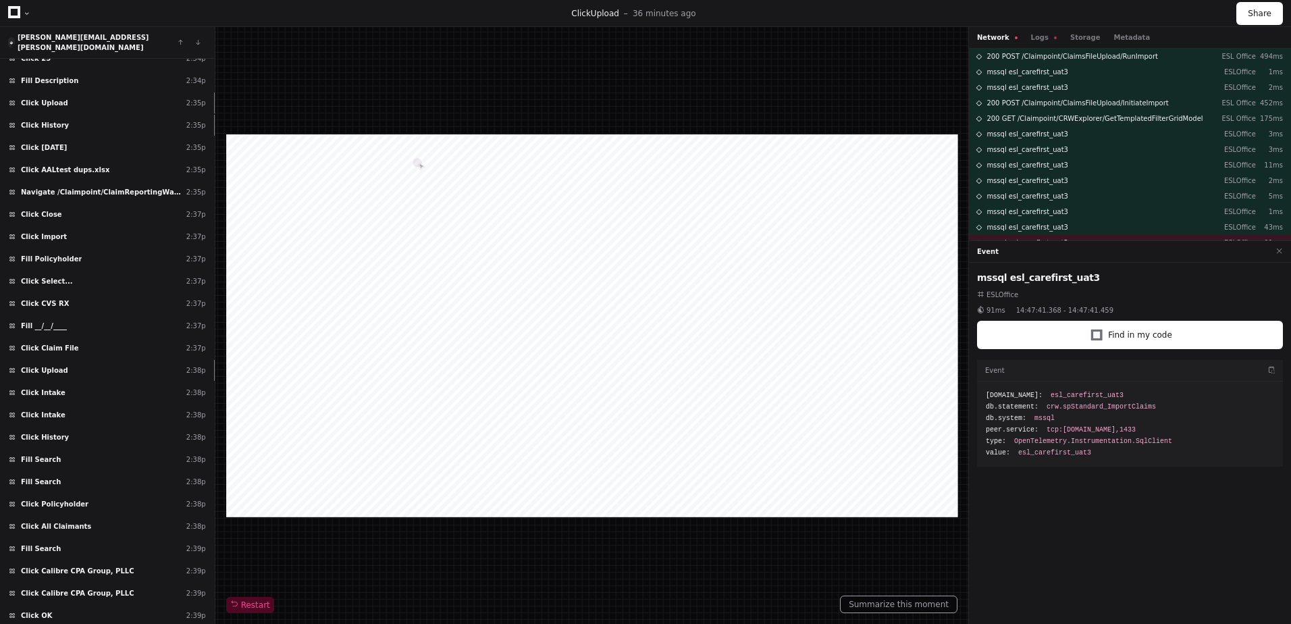
scroll to position [6227, 0]
click at [76, 361] on div "Click Upload 2:38p" at bounding box center [107, 372] width 215 height 22
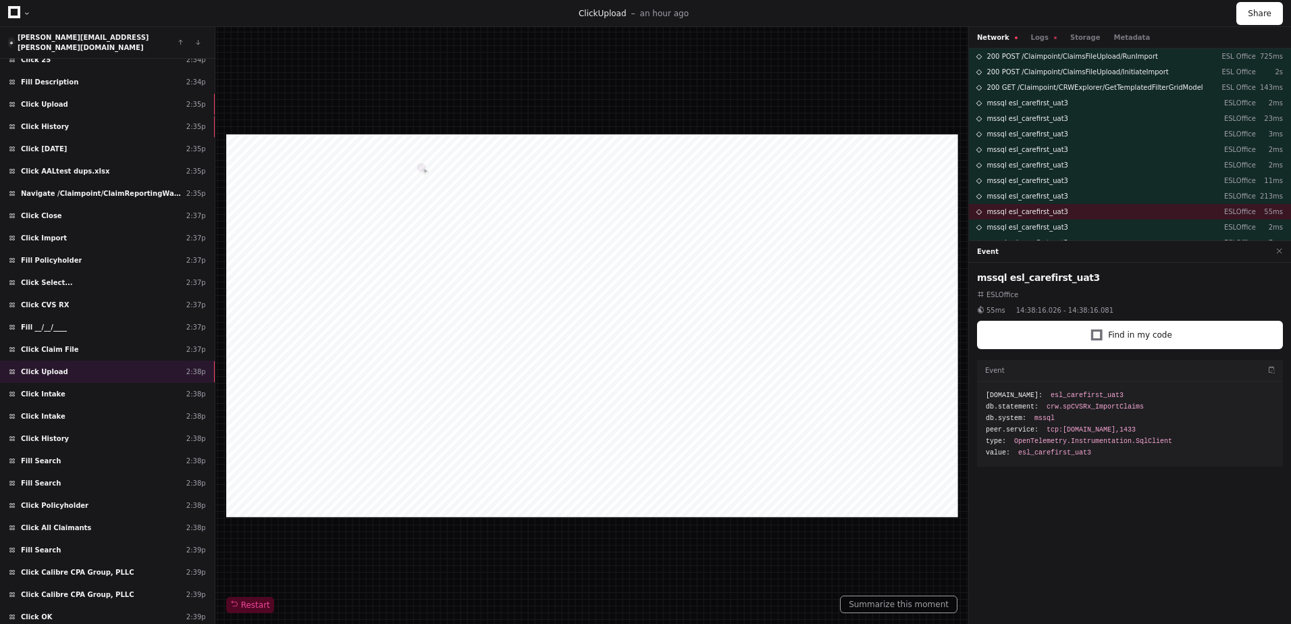
click at [1000, 39] on button "Network" at bounding box center [997, 37] width 41 height 10
click at [918, 600] on button "Summarize this moment" at bounding box center [899, 605] width 118 height 18
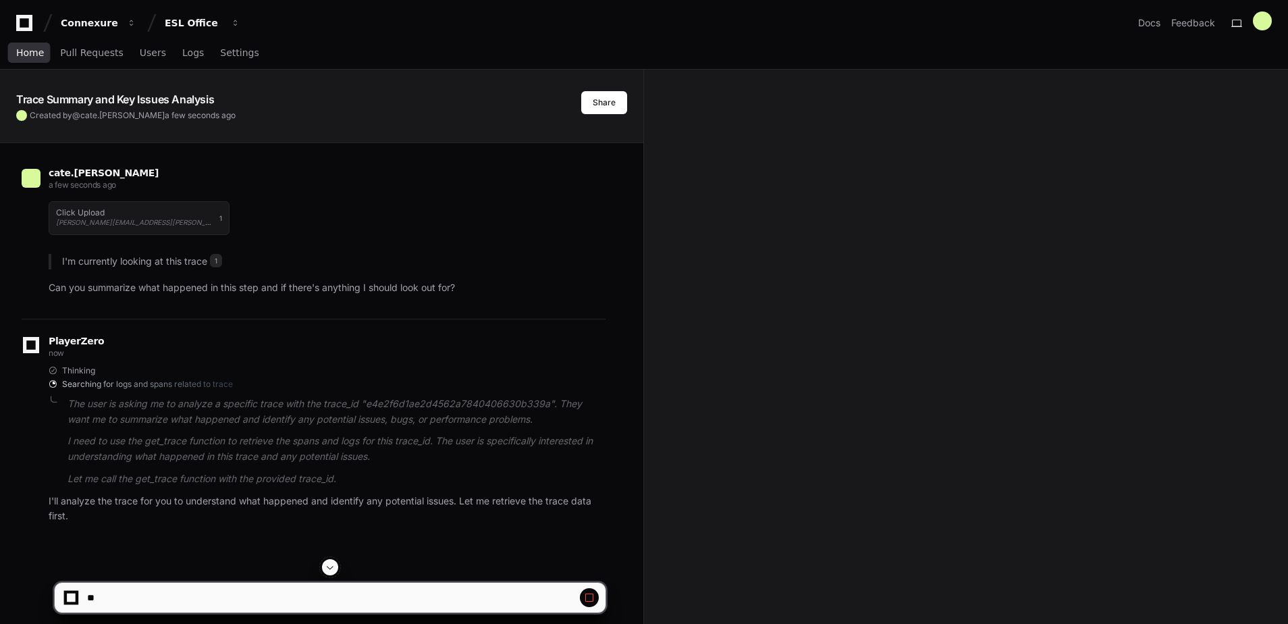
click at [28, 49] on span "Home" at bounding box center [30, 53] width 28 height 8
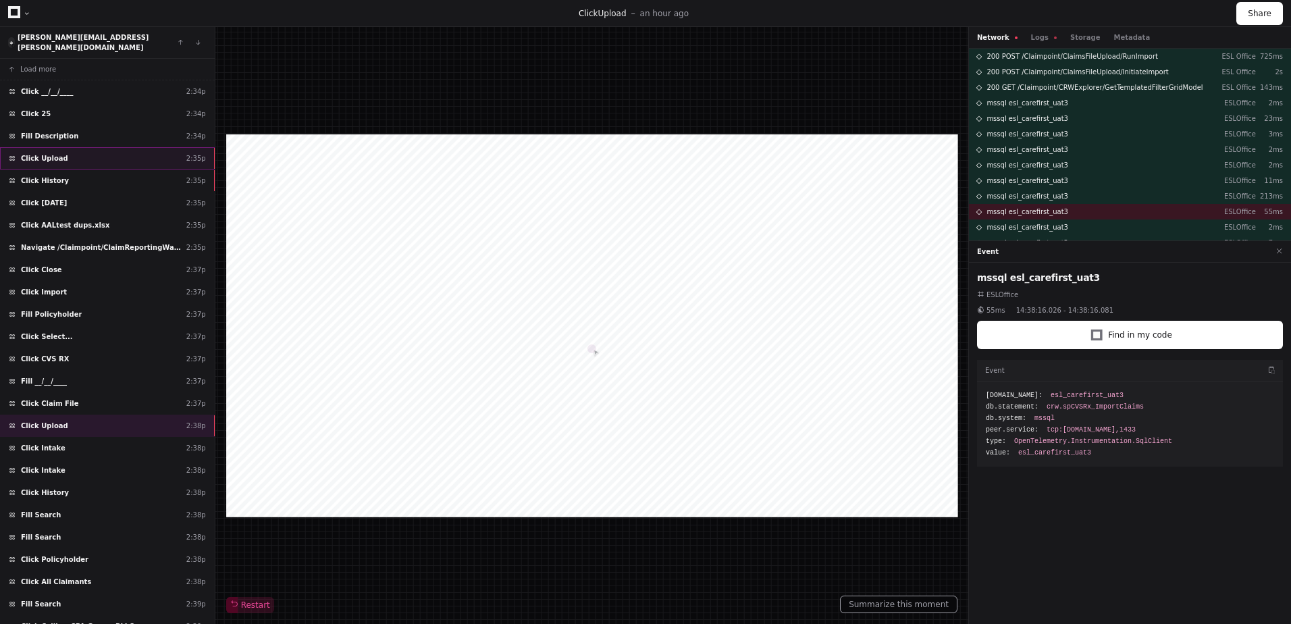
click at [78, 147] on div "Click Upload 2:35p" at bounding box center [107, 158] width 215 height 22
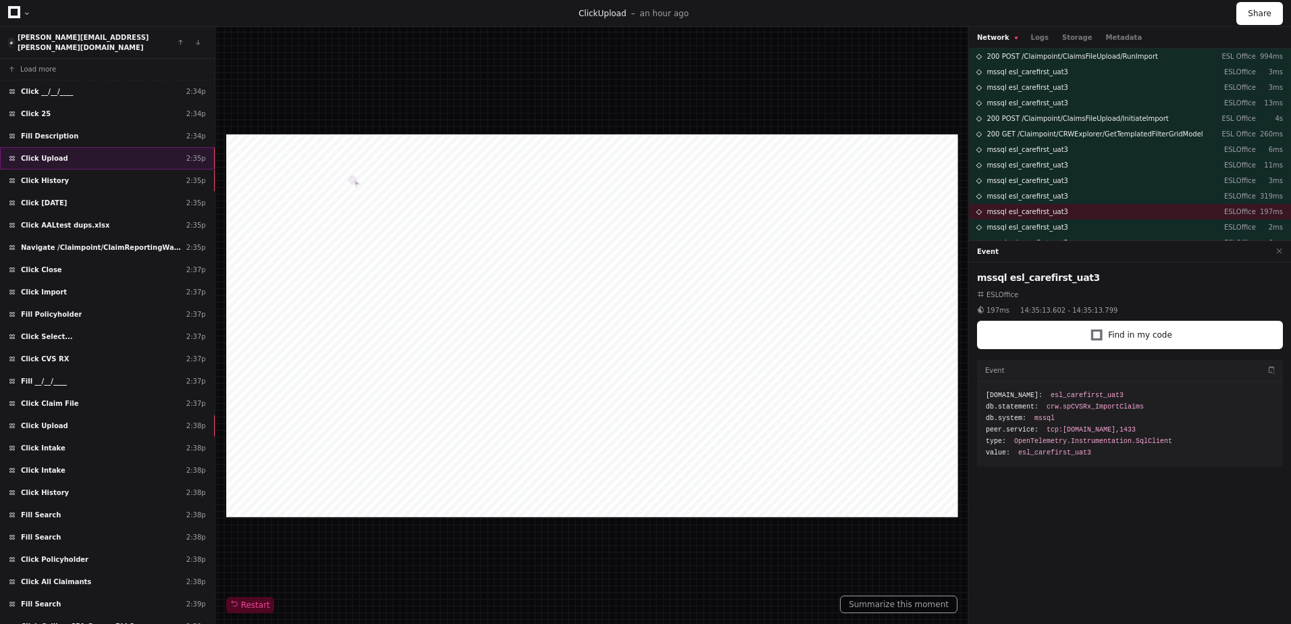
click at [73, 147] on div "Click Upload 2:35p" at bounding box center [107, 158] width 215 height 22
click at [246, 608] on span "Restart" at bounding box center [250, 605] width 40 height 11
click at [1071, 34] on button "Storage" at bounding box center [1077, 37] width 30 height 10
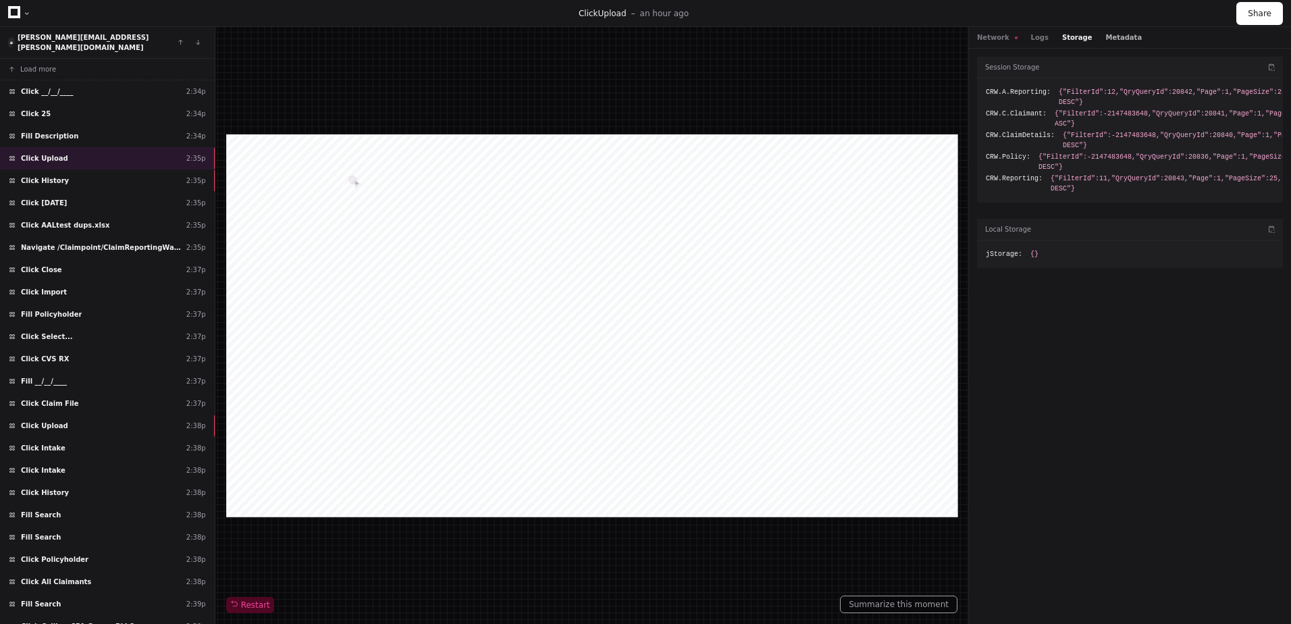
click at [1110, 34] on button "Metadata" at bounding box center [1123, 37] width 36 height 10
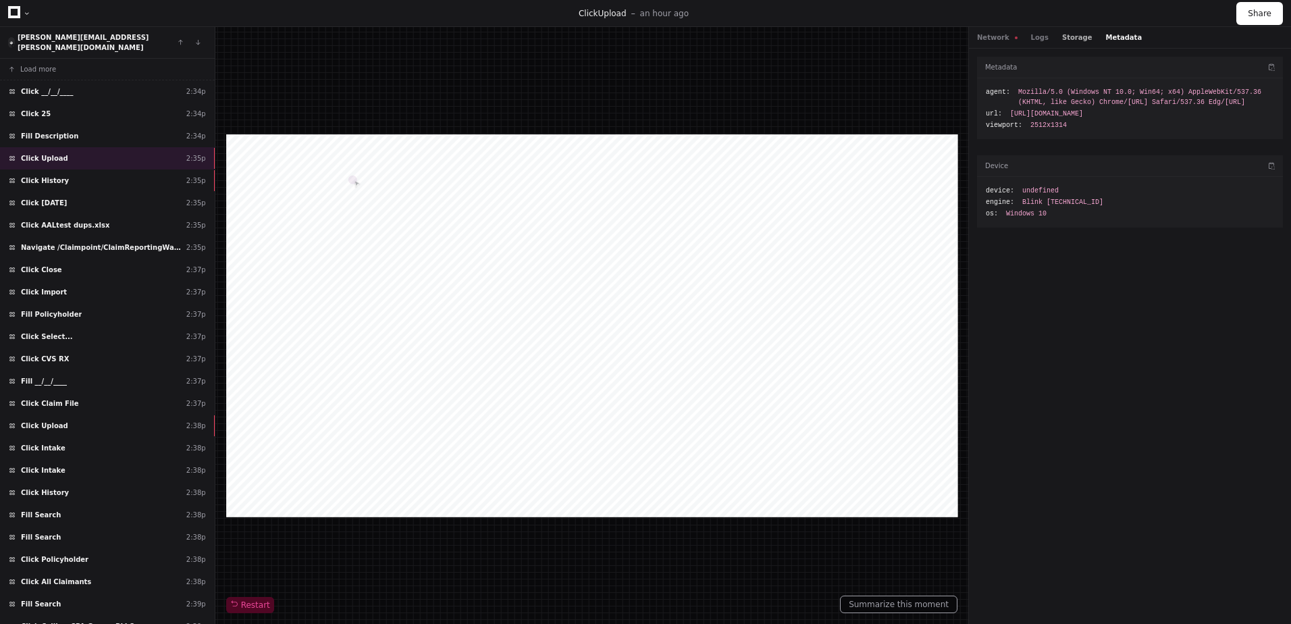
click at [1062, 40] on button "Storage" at bounding box center [1077, 37] width 30 height 10
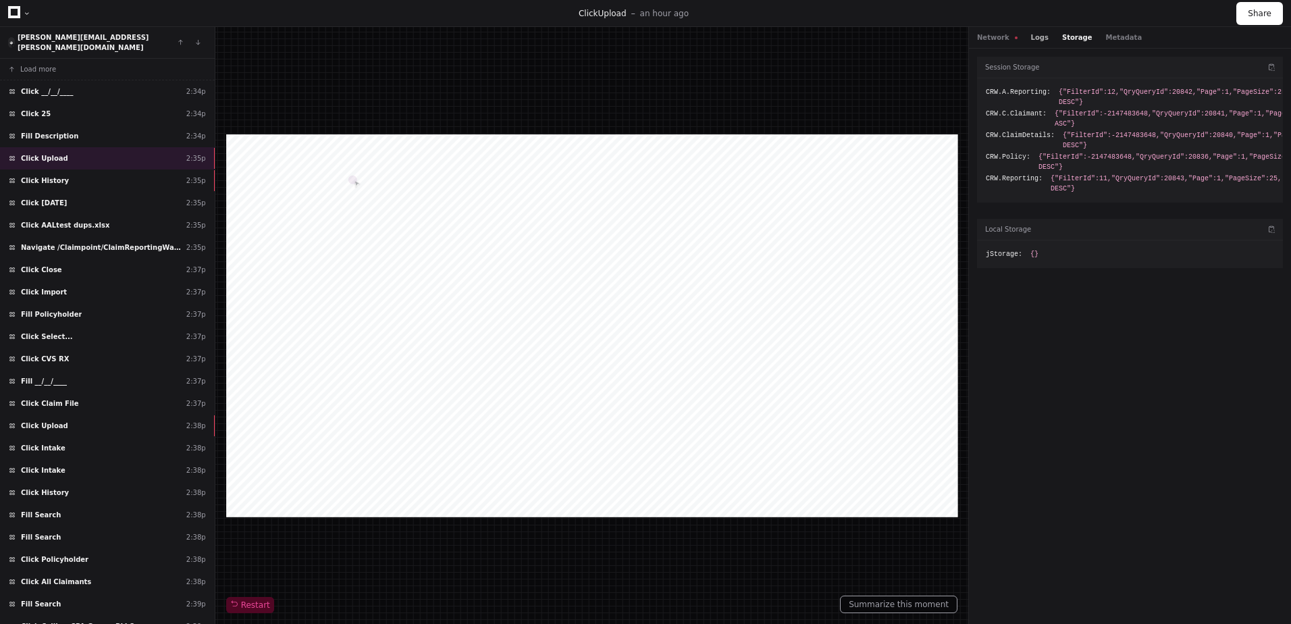
click at [1038, 41] on button "Logs" at bounding box center [1040, 37] width 18 height 10
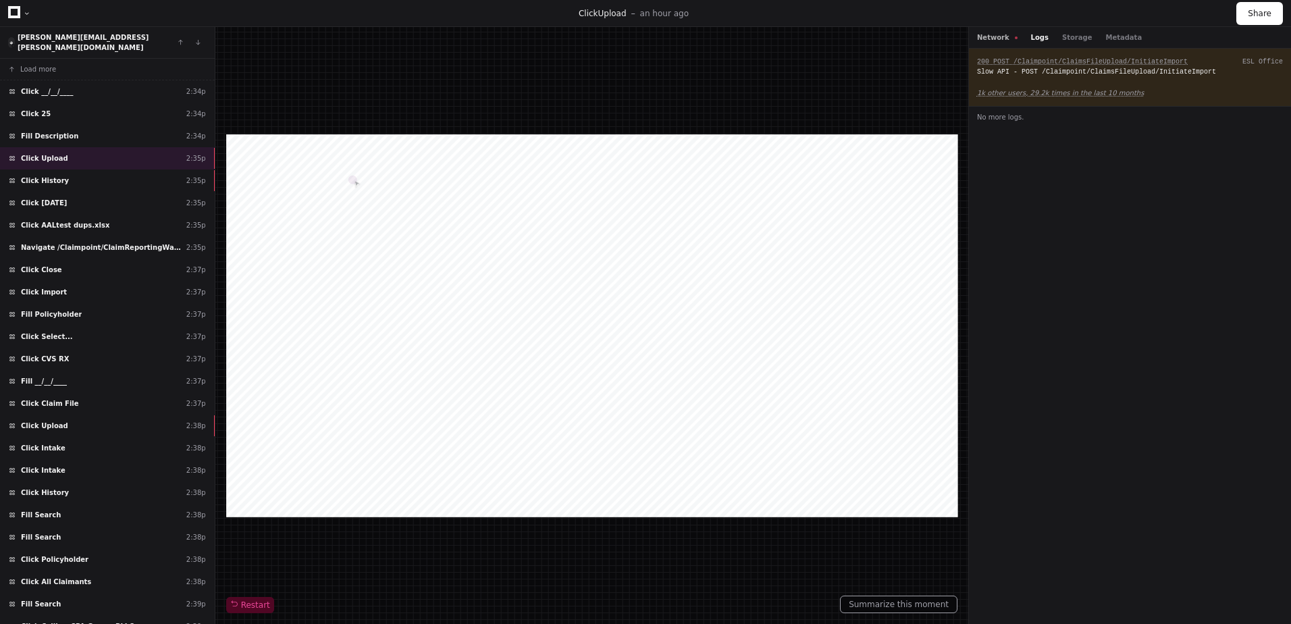
click at [993, 38] on button "Network" at bounding box center [997, 37] width 41 height 10
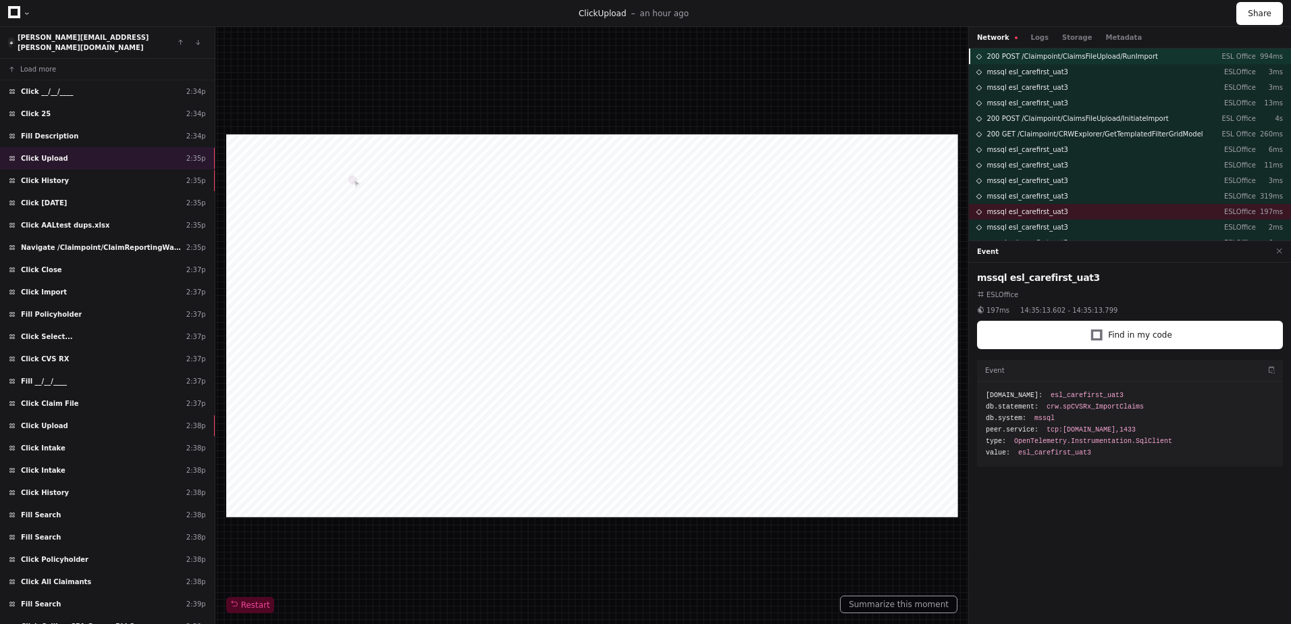
drag, startPoint x: 993, startPoint y: 38, endPoint x: 1079, endPoint y: 63, distance: 90.0
click at [1079, 63] on app-debug-tabs-switcher "Network Logs Storage Metadata 200 POST /Claimpoint/ClaimsFileUpload/RunImport E…" at bounding box center [1130, 325] width 322 height 597
click at [1040, 41] on div "Network Logs Storage Metadata" at bounding box center [1059, 37] width 165 height 10
click at [1033, 39] on button "Logs" at bounding box center [1040, 37] width 18 height 10
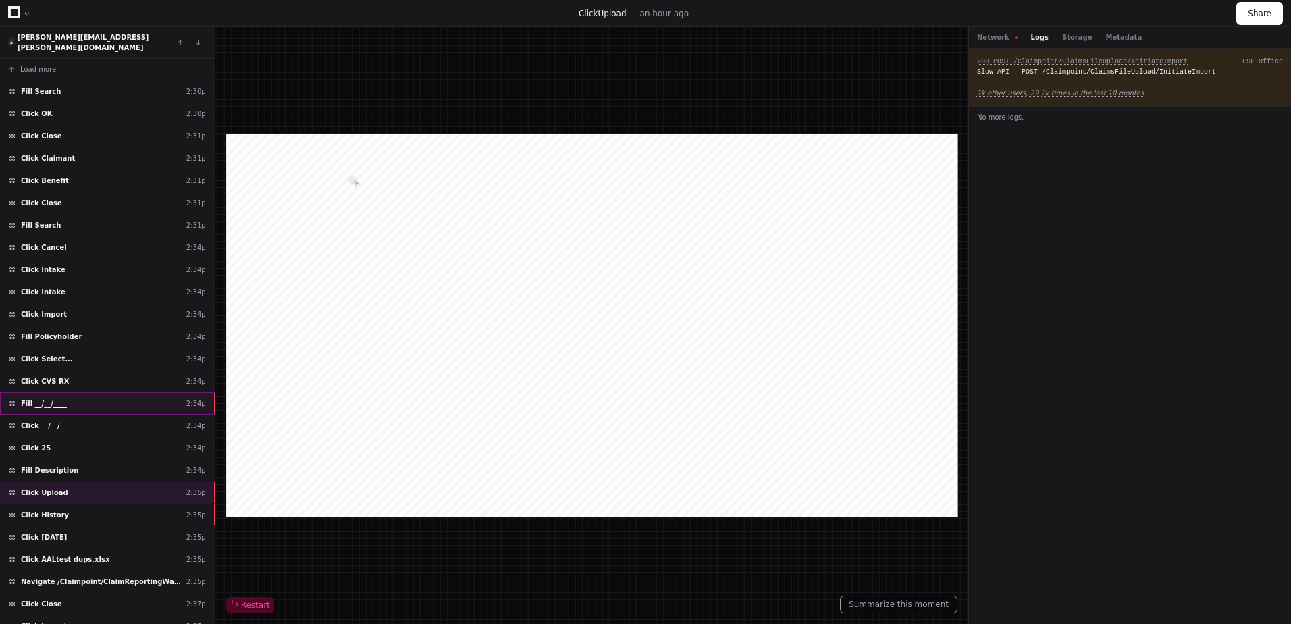
click at [128, 392] on div "Fill __/__/____ 2:34p" at bounding box center [107, 403] width 215 height 22
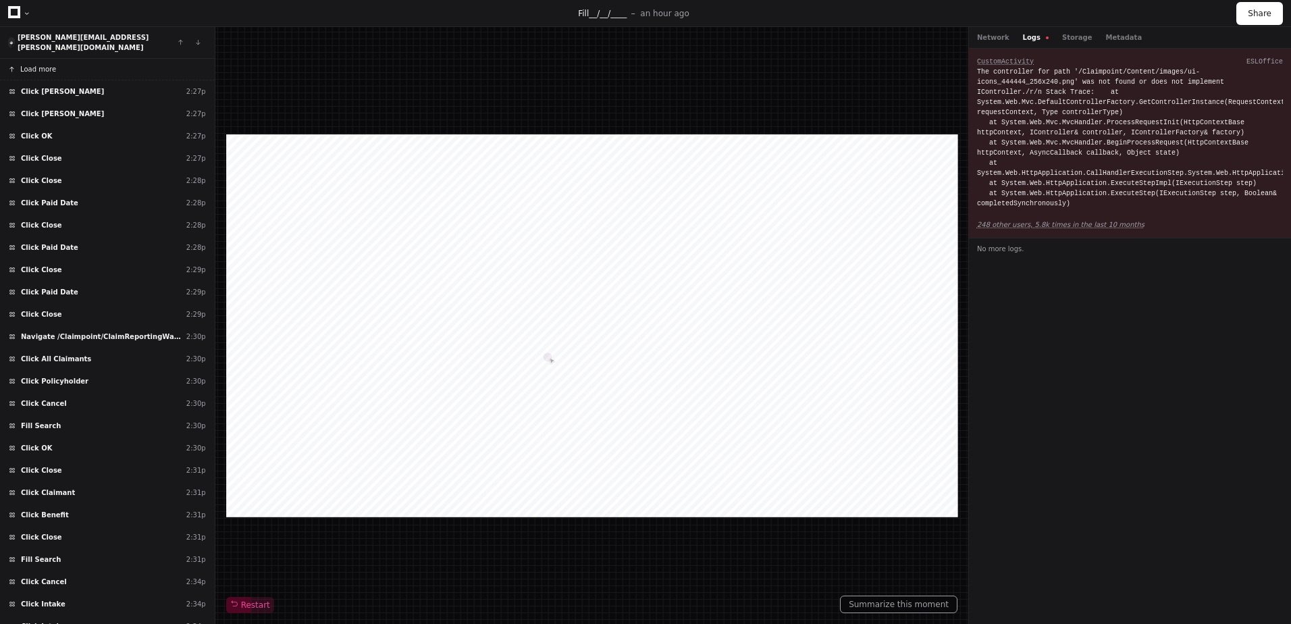
click at [76, 59] on button "Load more" at bounding box center [107, 70] width 215 height 22
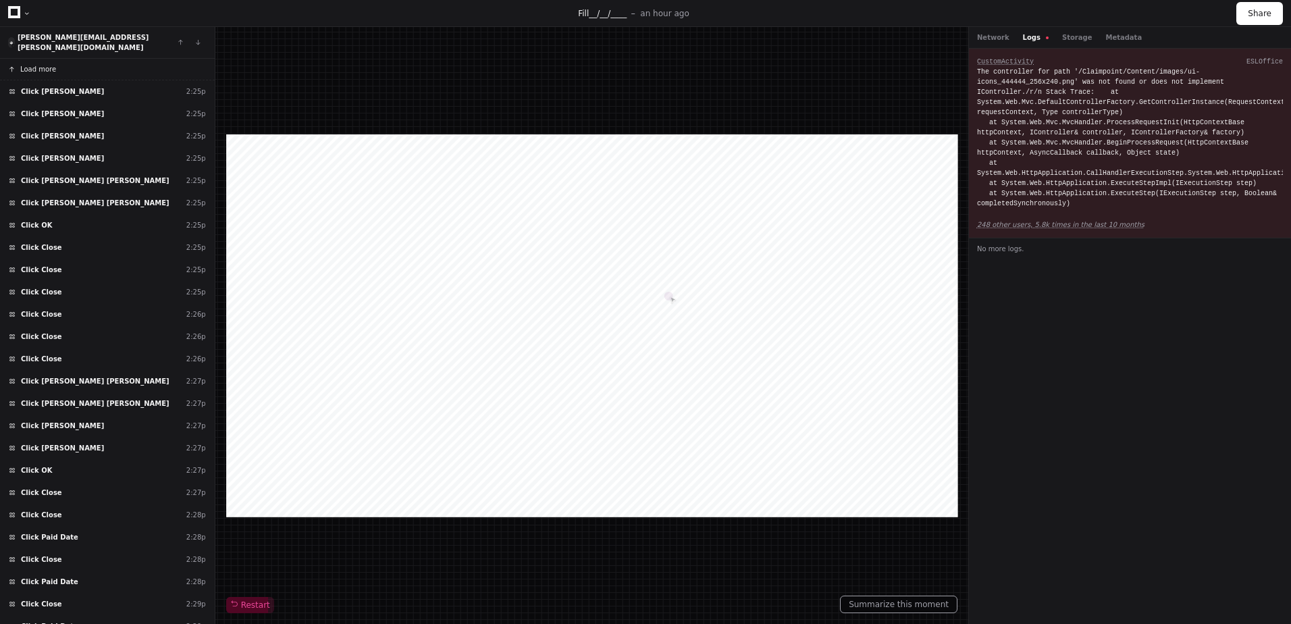
click at [76, 59] on button "Load more" at bounding box center [107, 70] width 215 height 22
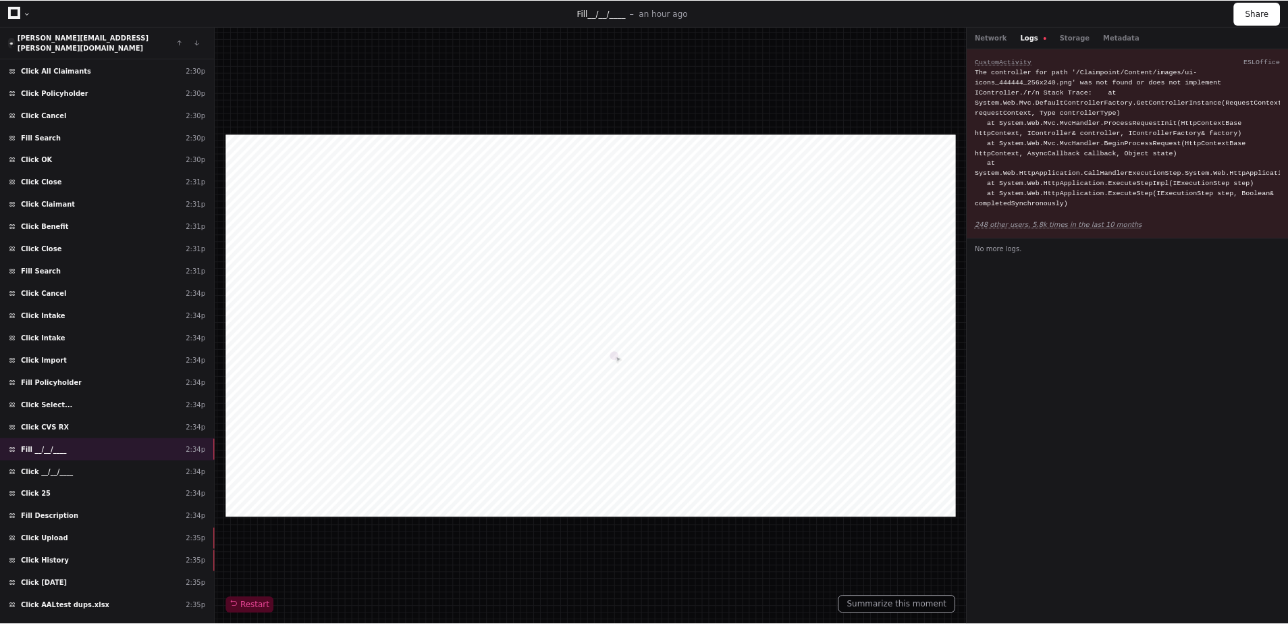
scroll to position [972, 0]
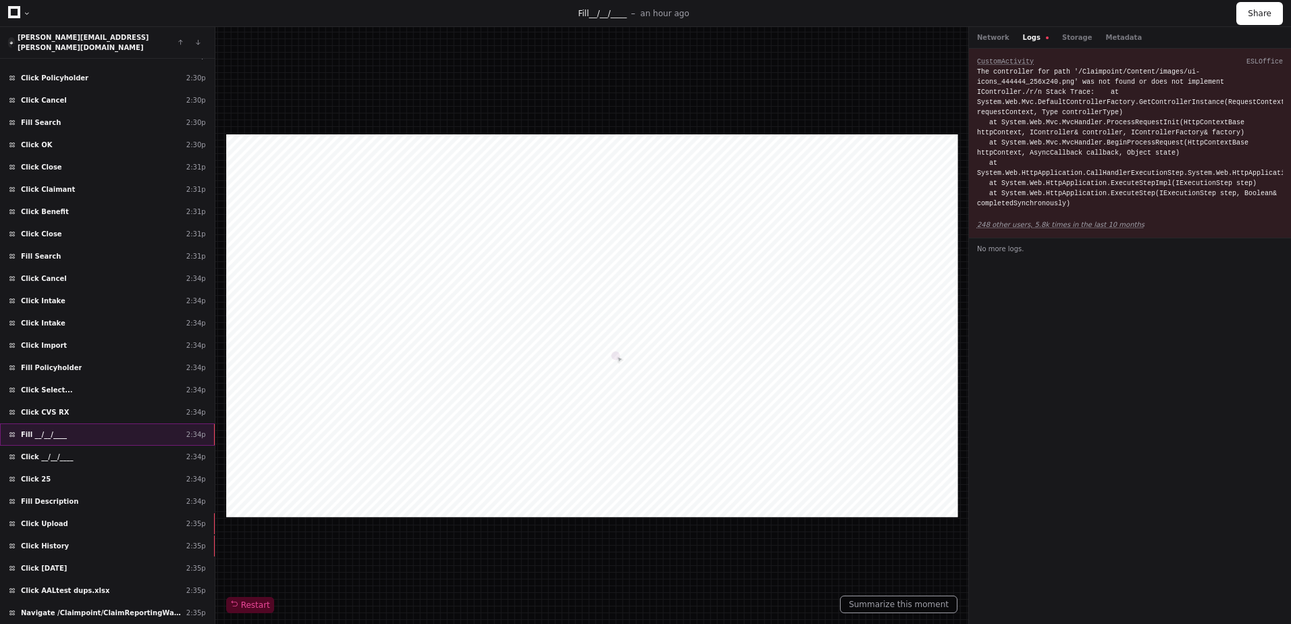
click at [100, 423] on div "Fill __/__/____ 2:34p" at bounding box center [107, 434] width 215 height 22
click at [1047, 221] on app-text-suspense "248 other users, 5.8k times in the last 10 months" at bounding box center [1060, 224] width 167 height 7
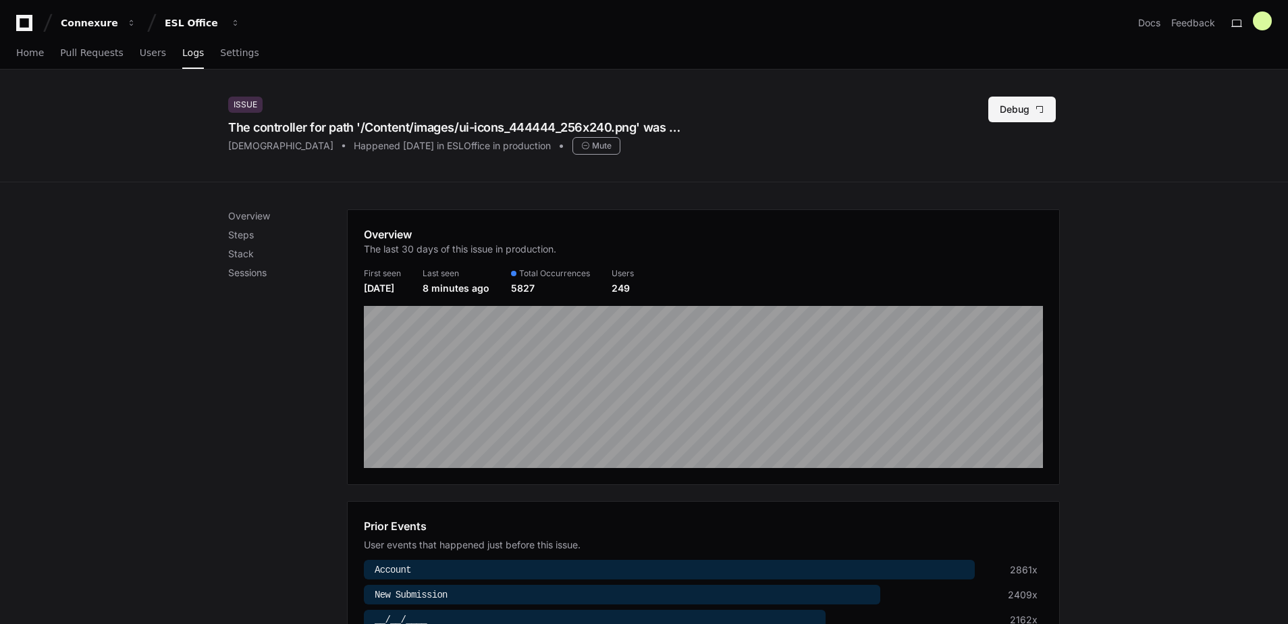
click at [1025, 109] on button "Debug" at bounding box center [1023, 110] width 68 height 26
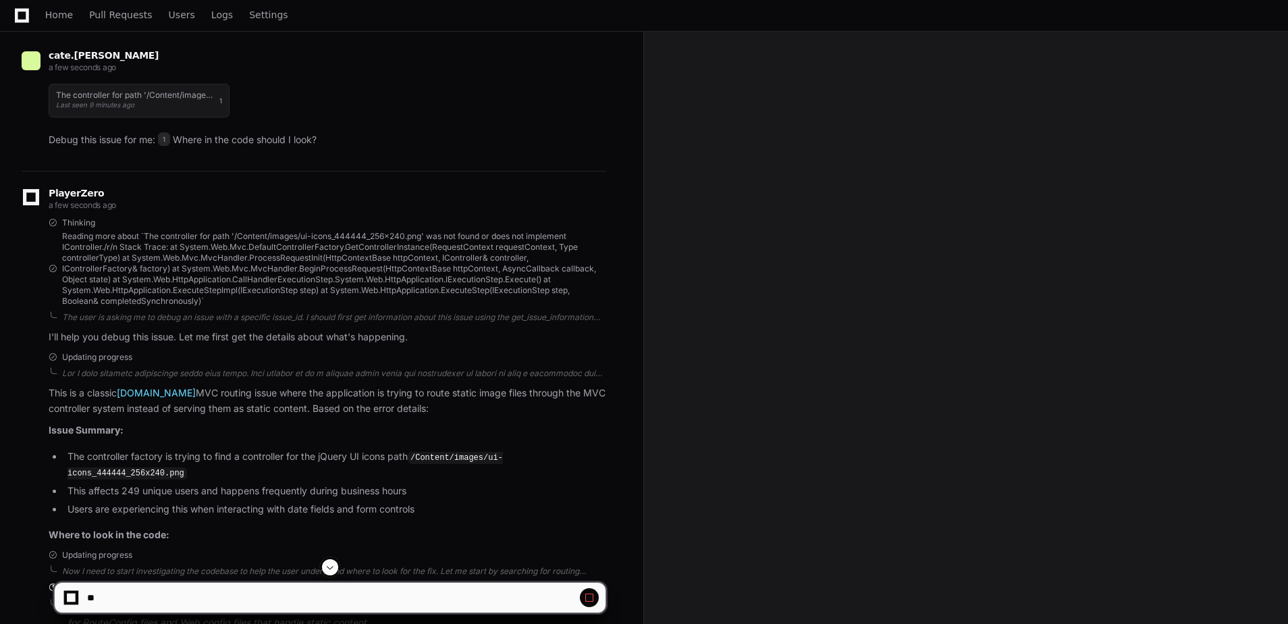
scroll to position [134, 0]
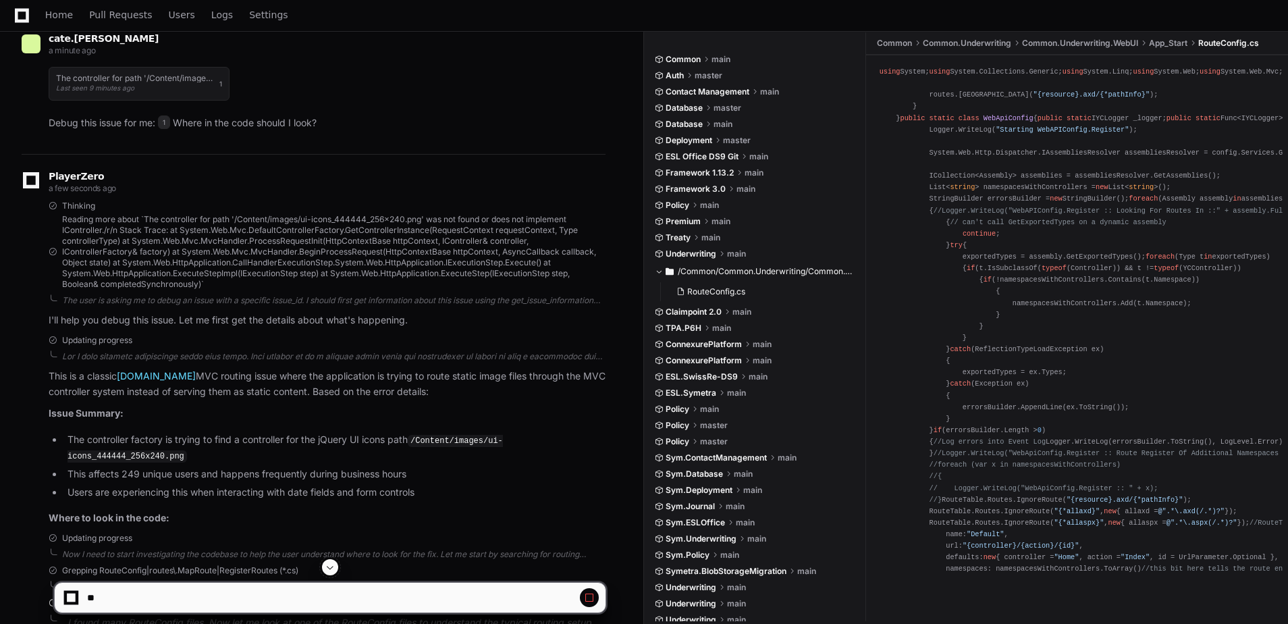
click at [329, 564] on span at bounding box center [330, 567] width 11 height 11
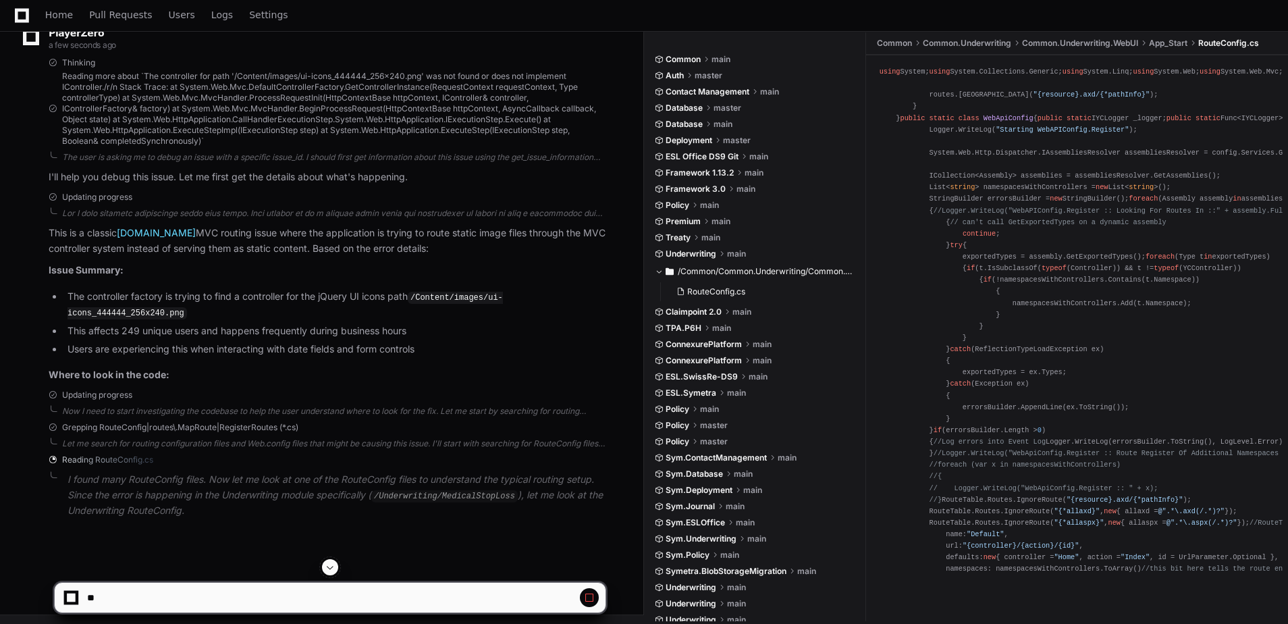
scroll to position [278, 0]
